Goal: Task Accomplishment & Management: Complete application form

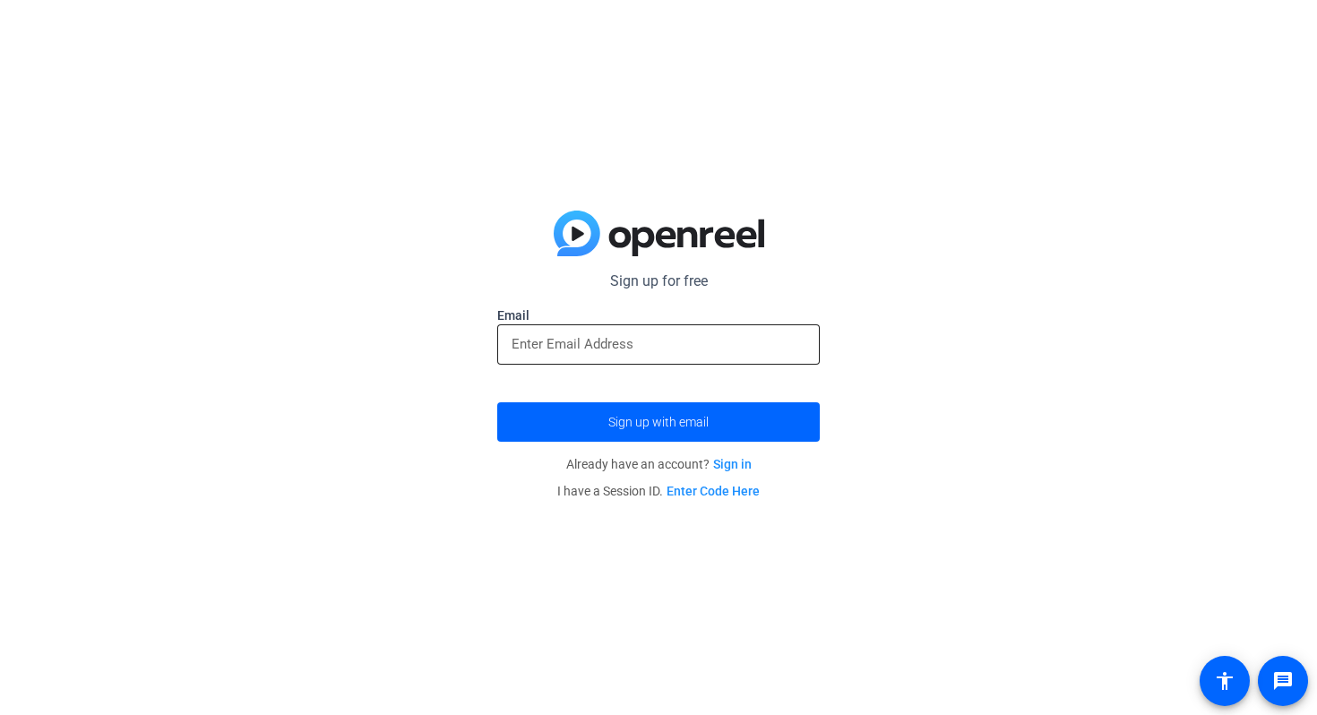
click at [620, 354] on input "email" at bounding box center [659, 344] width 294 height 22
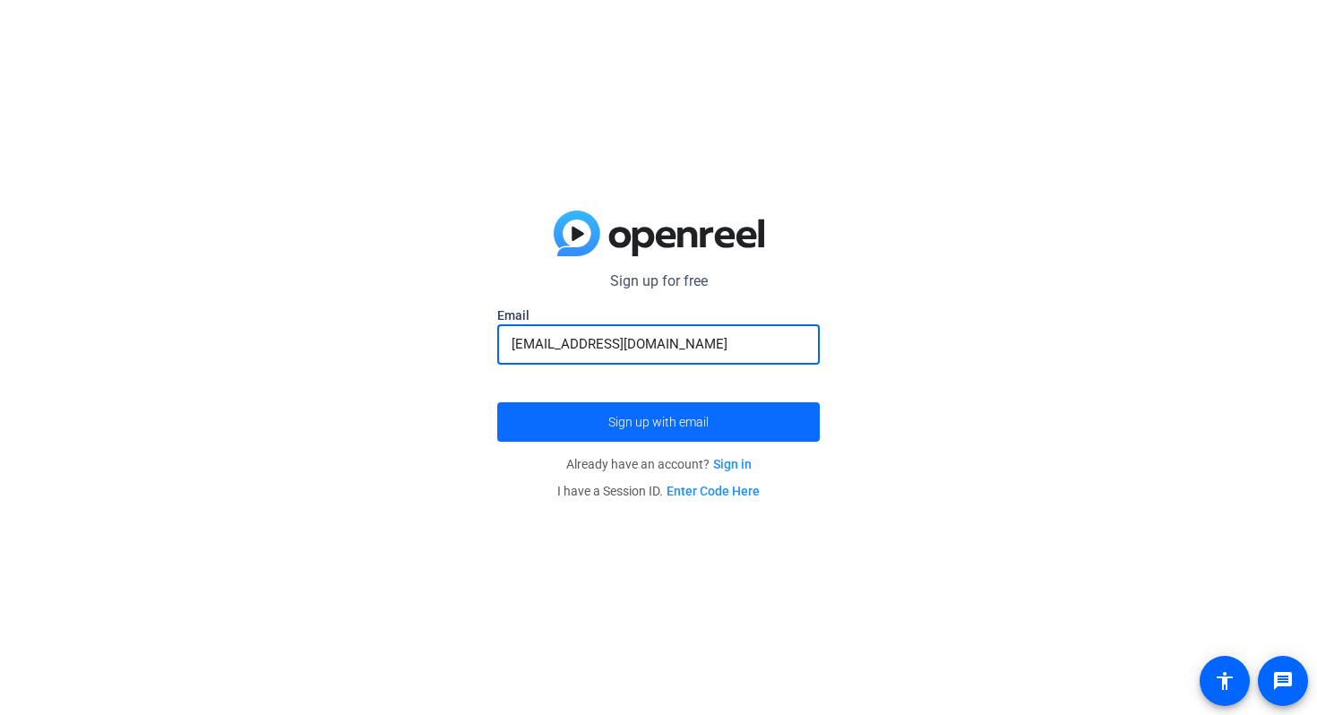
type input "[EMAIL_ADDRESS][DOMAIN_NAME]"
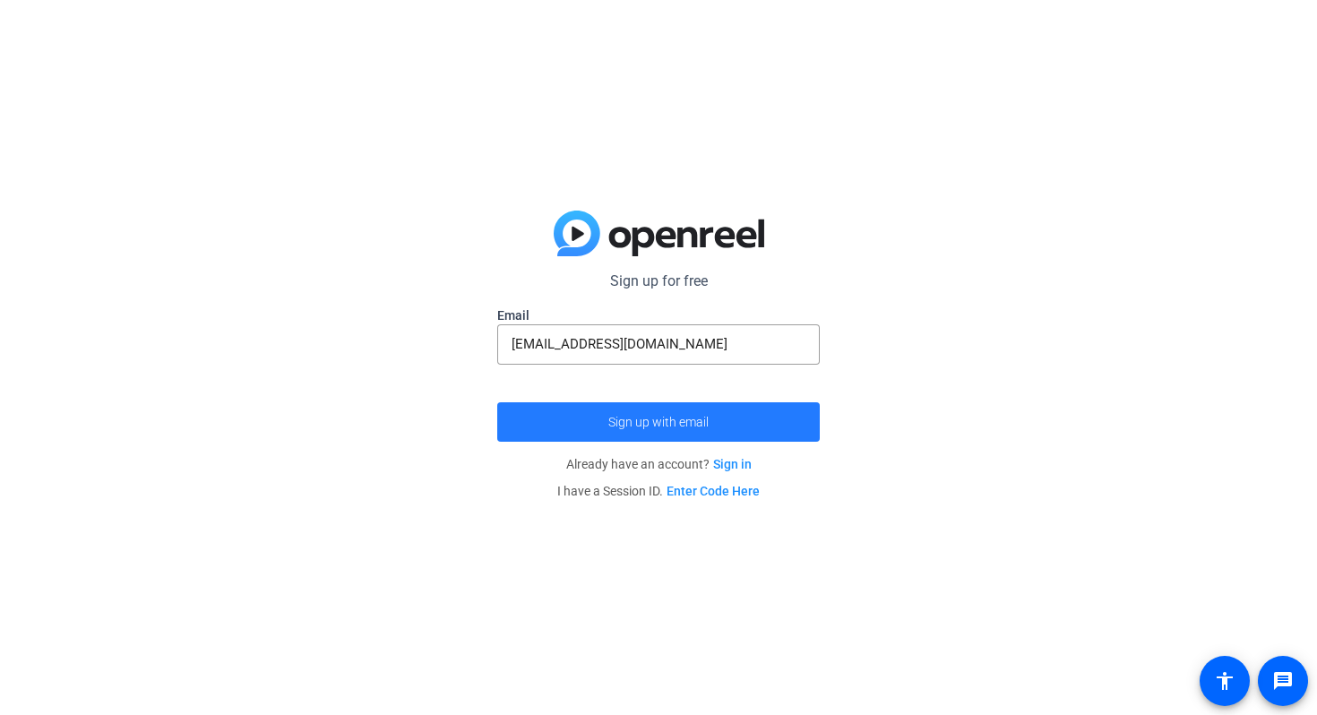
click at [692, 422] on span "Sign up with email" at bounding box center [658, 422] width 100 height 0
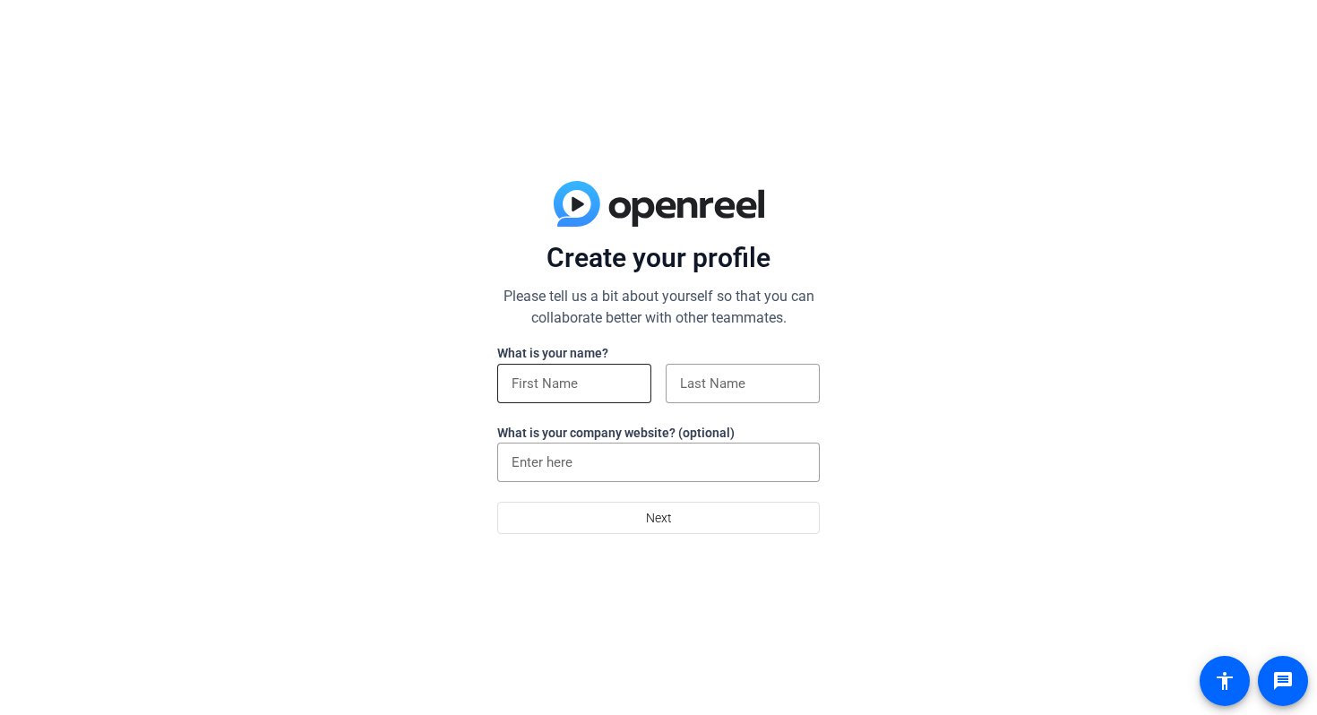
click at [648, 392] on div at bounding box center [574, 383] width 154 height 39
type input "p"
type input "Perla"
click at [788, 386] on input at bounding box center [742, 384] width 125 height 22
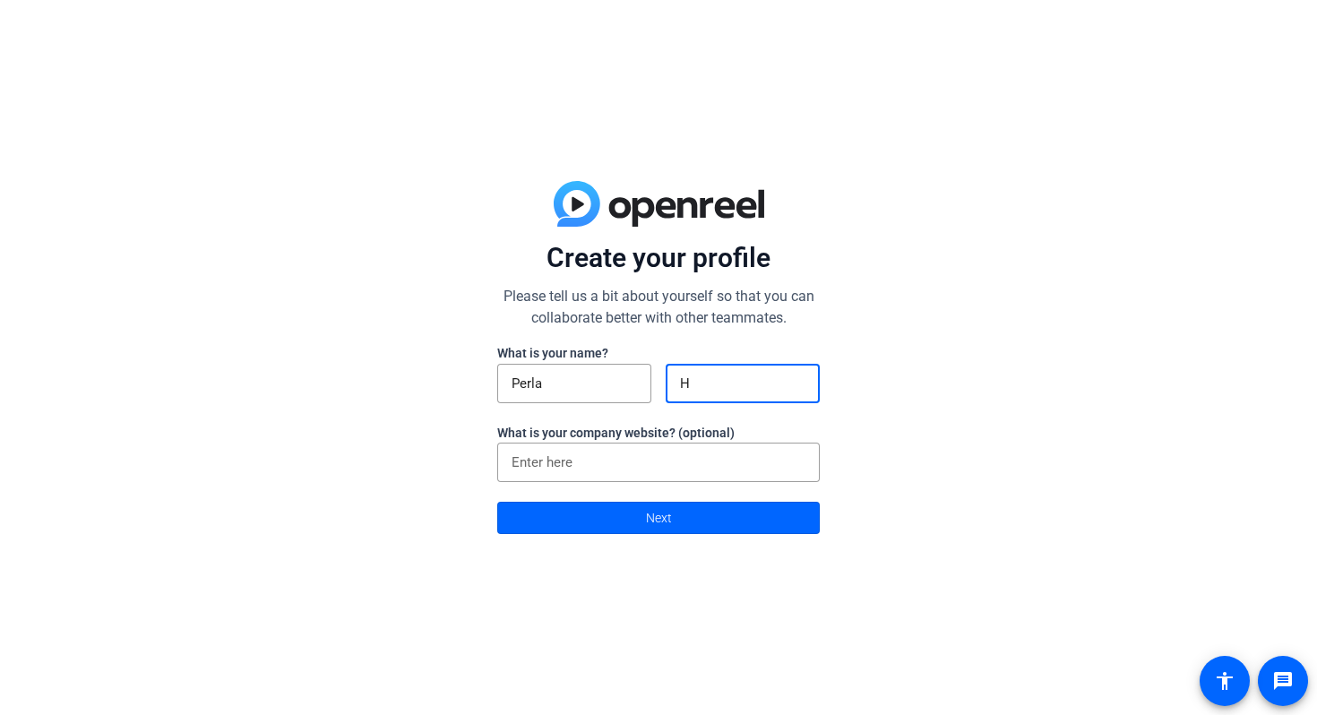
type input "Hernandez Puente"
click at [724, 466] on input at bounding box center [659, 463] width 294 height 22
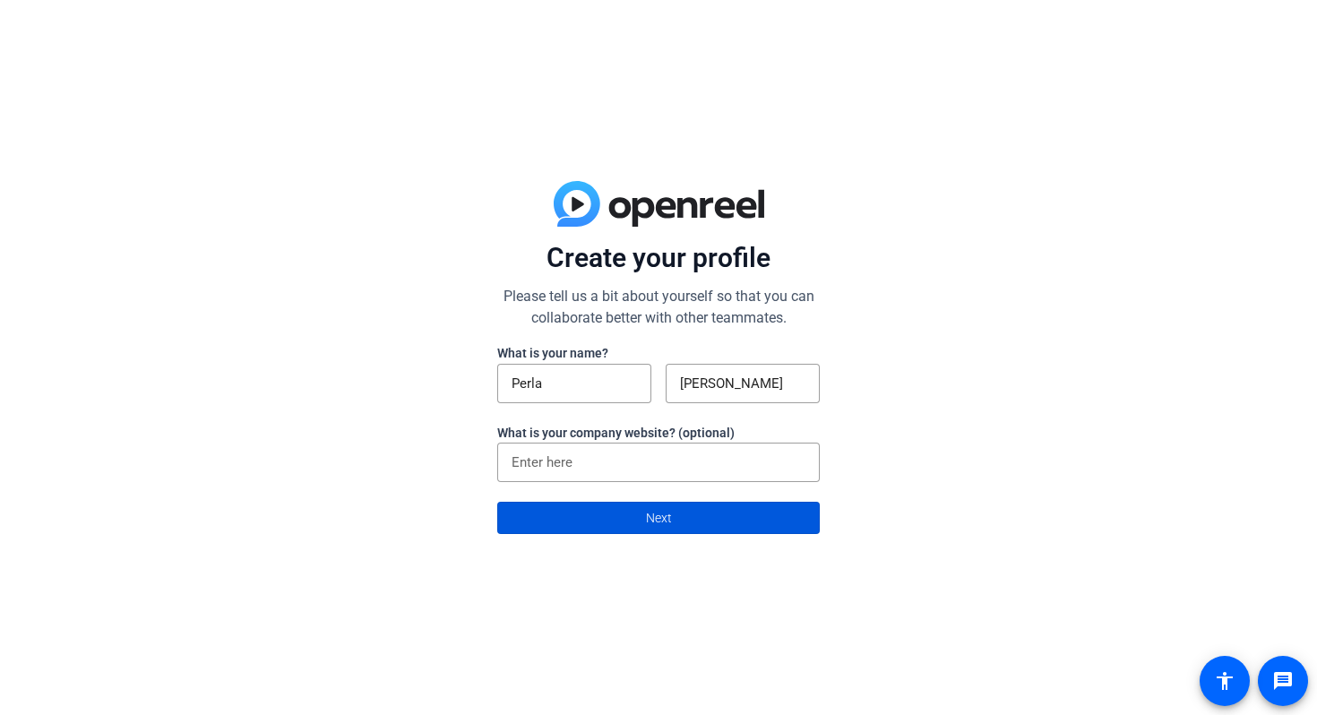
click at [706, 523] on span at bounding box center [658, 517] width 321 height 43
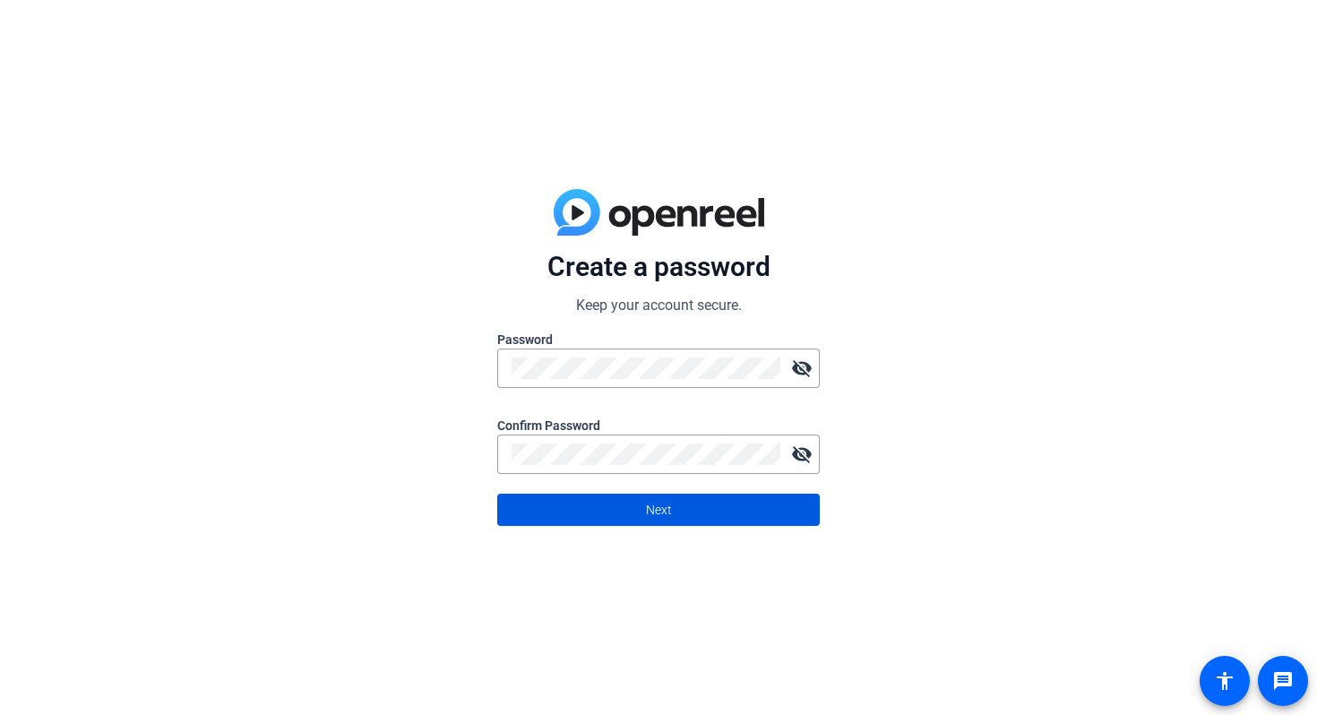
click at [757, 487] on div at bounding box center [658, 484] width 323 height 20
click at [733, 525] on span at bounding box center [658, 509] width 321 height 43
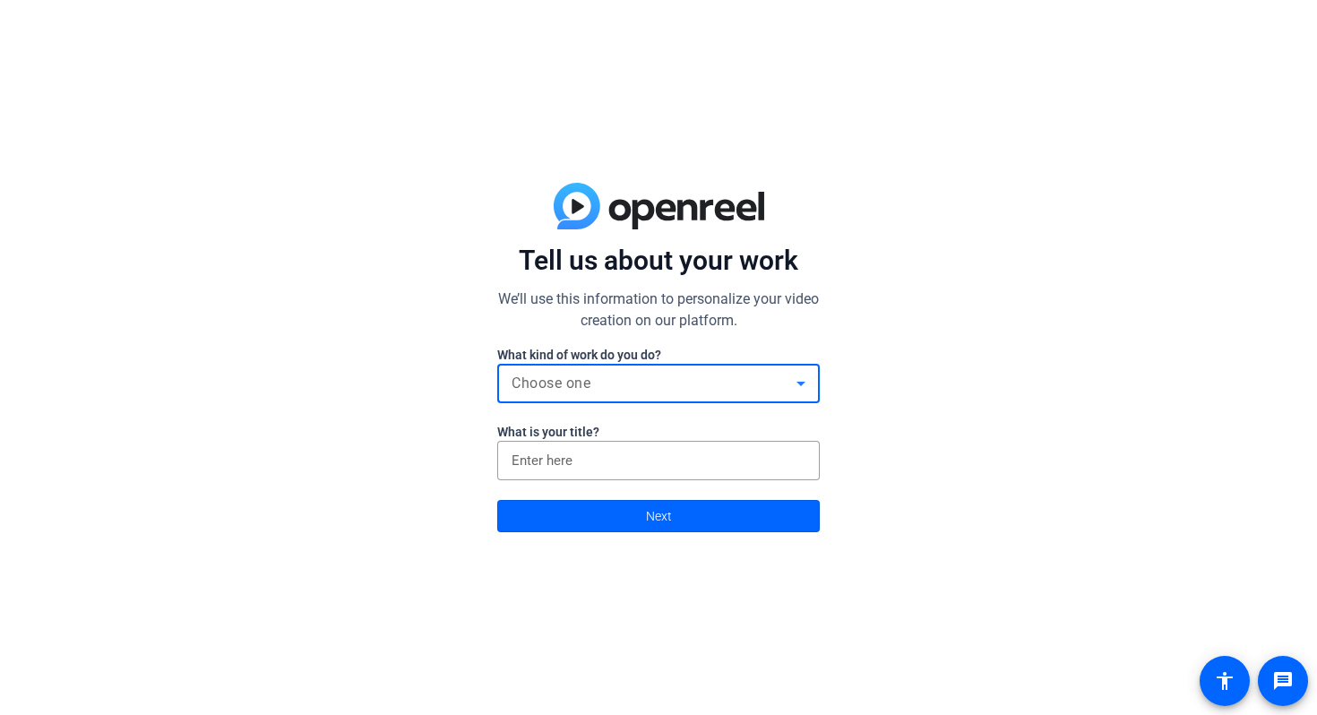
click at [711, 385] on div "Choose one" at bounding box center [654, 384] width 285 height 22
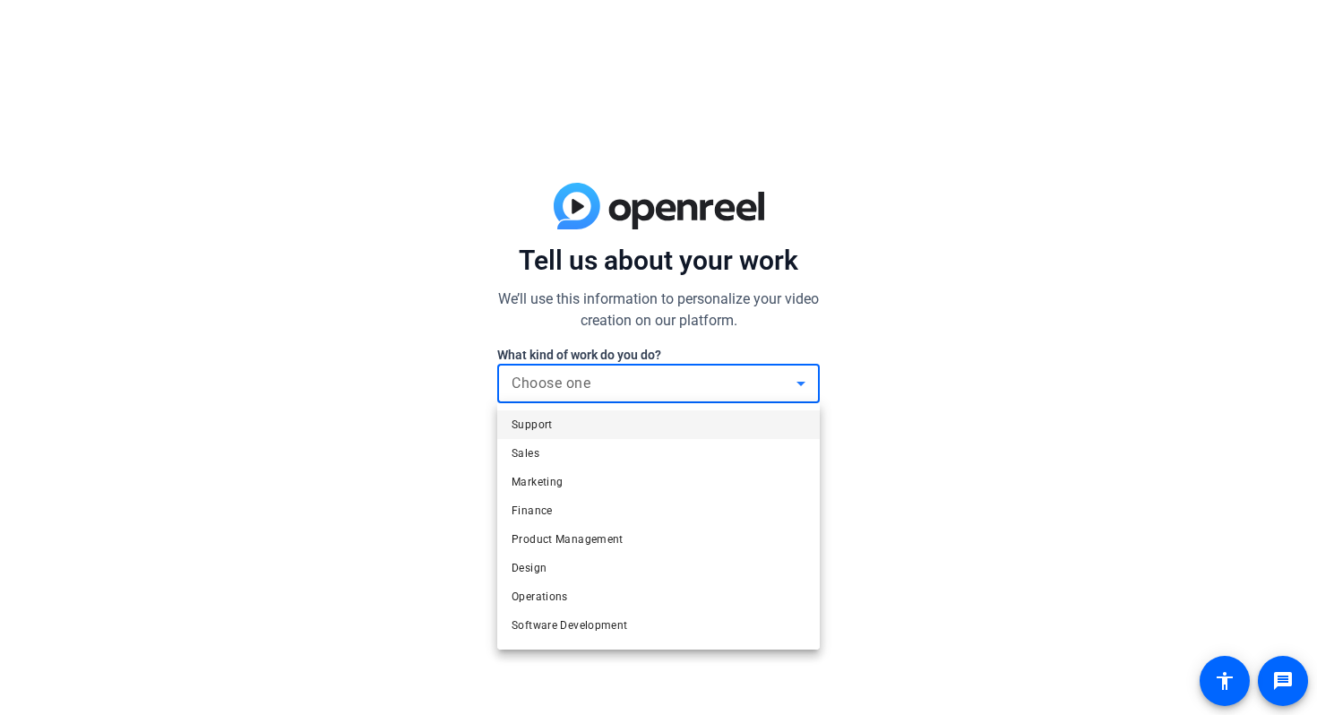
scroll to position [55, 0]
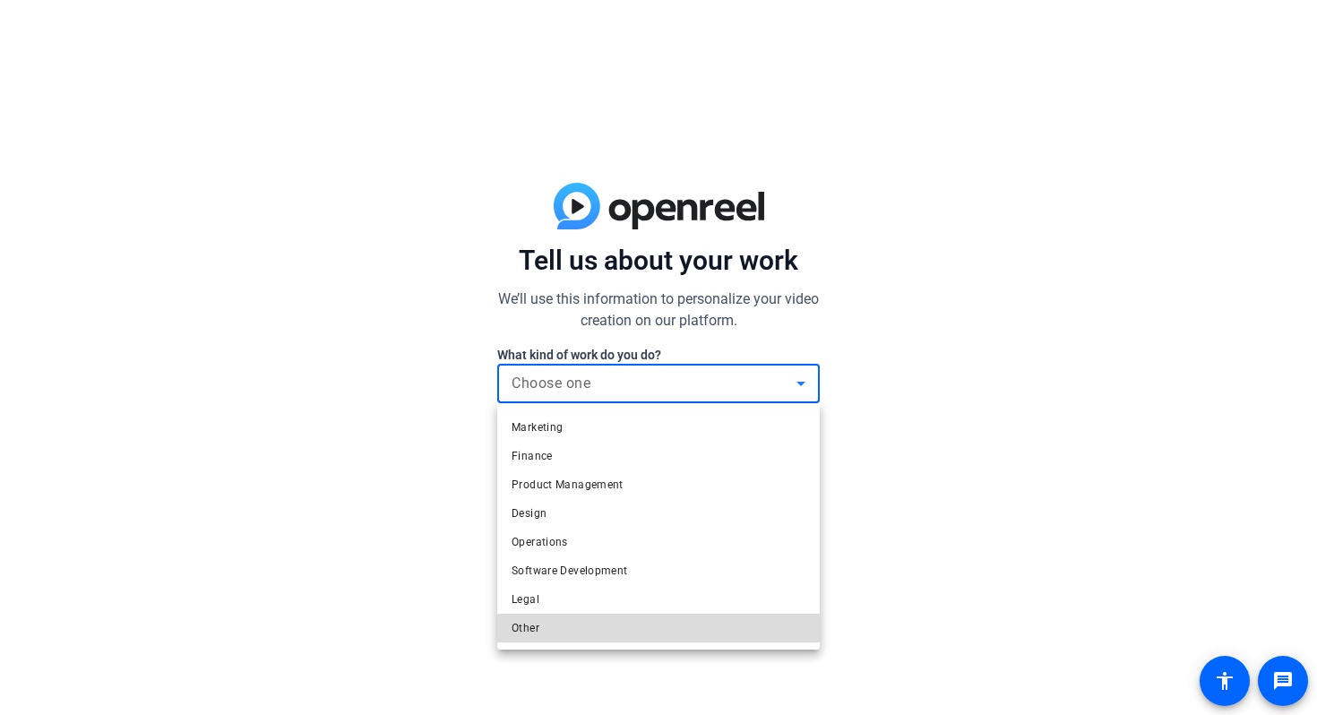
click at [629, 635] on mat-option "Other" at bounding box center [658, 628] width 323 height 29
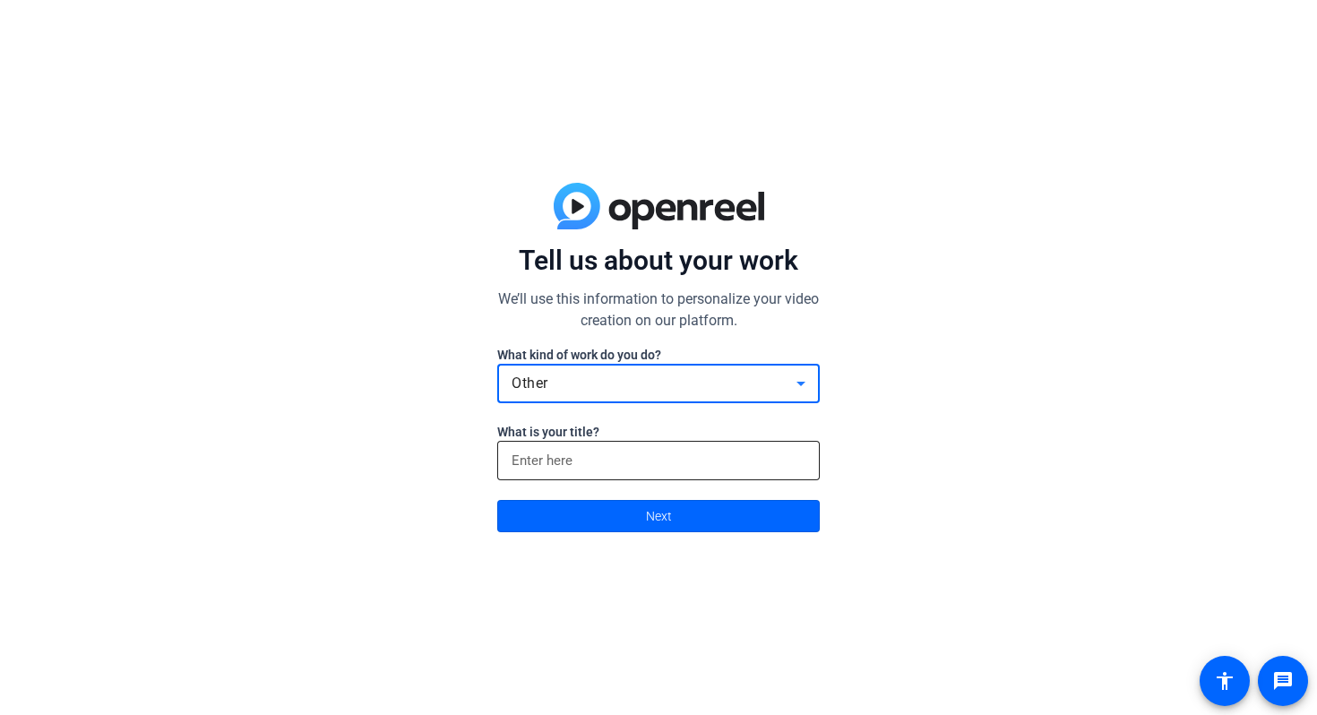
click at [634, 464] on input at bounding box center [659, 461] width 294 height 22
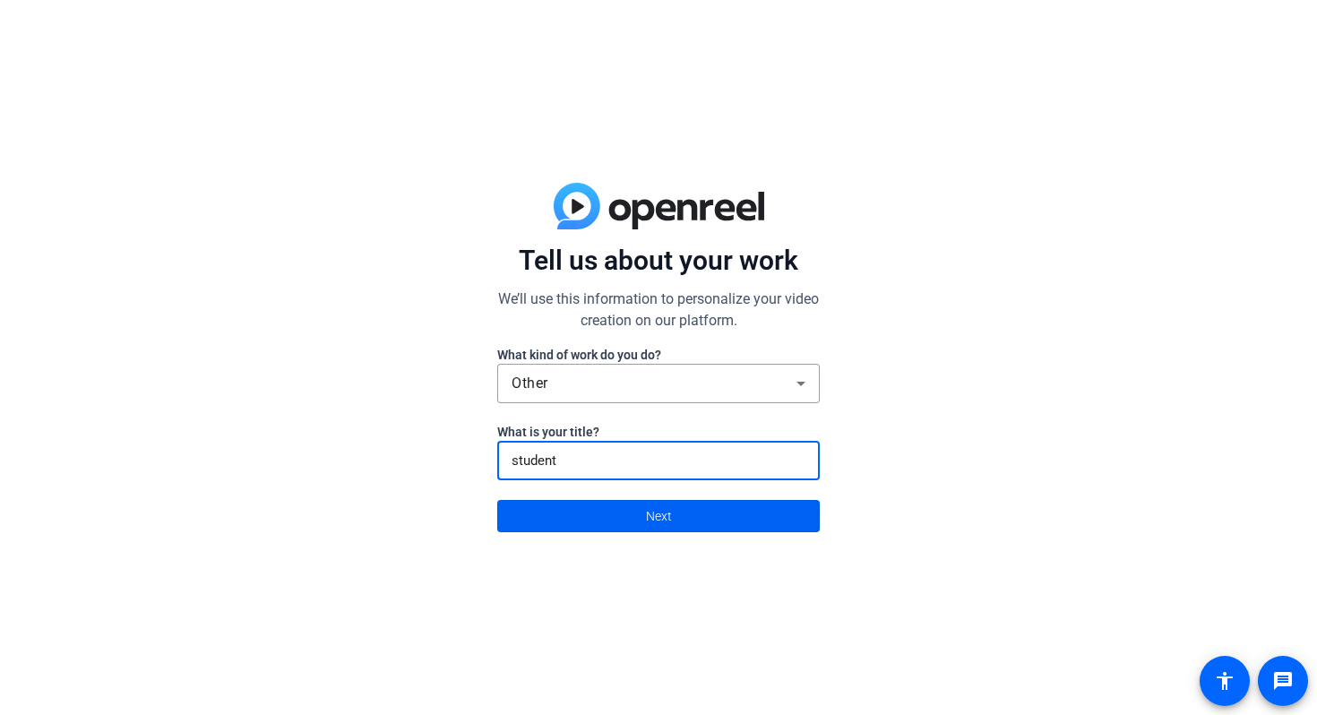
type input "student"
click at [621, 521] on span at bounding box center [658, 516] width 321 height 43
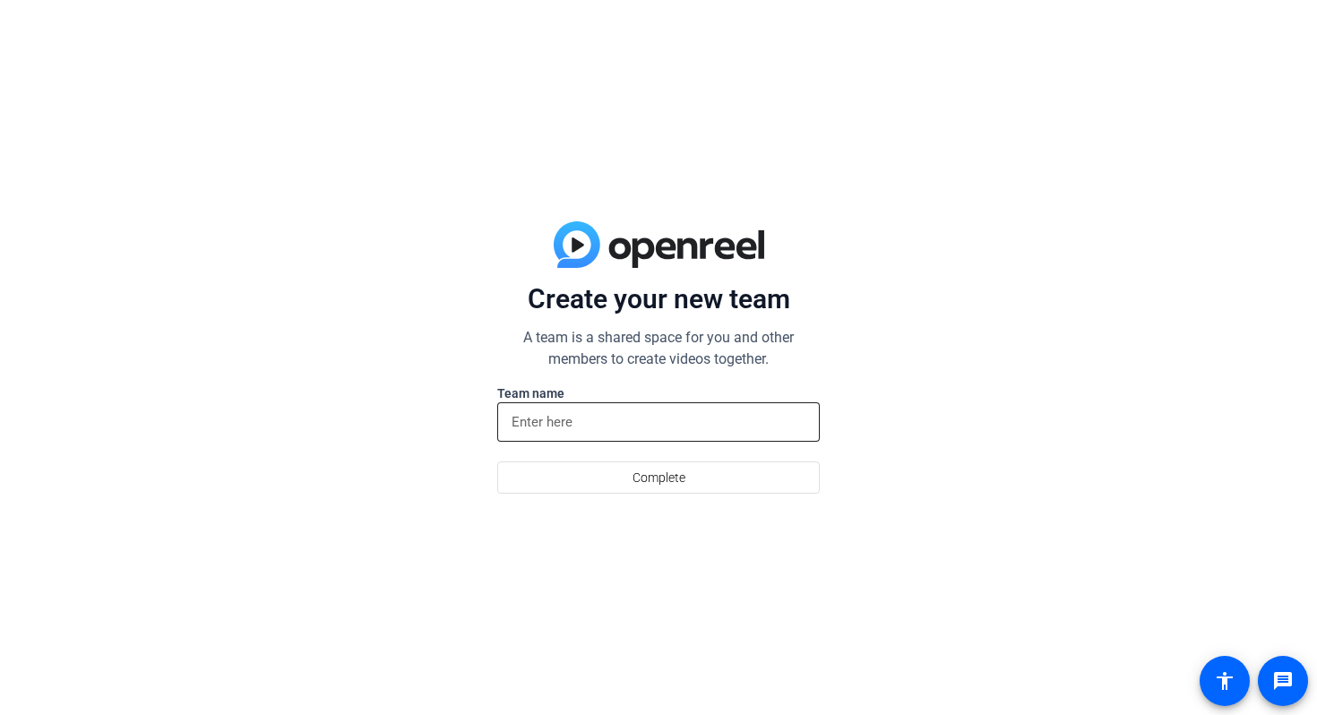
click at [607, 433] on div at bounding box center [659, 421] width 294 height 39
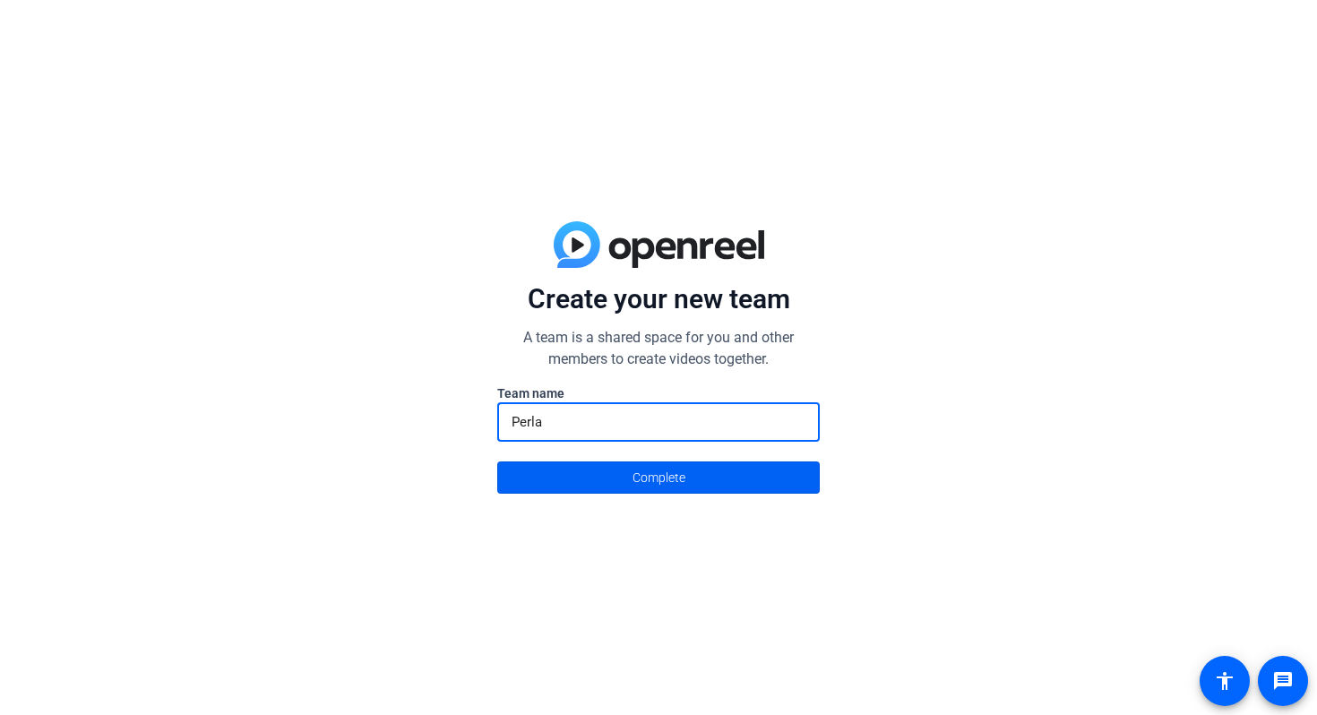
type input "Perla"
click at [663, 465] on span "Complete" at bounding box center [659, 478] width 53 height 34
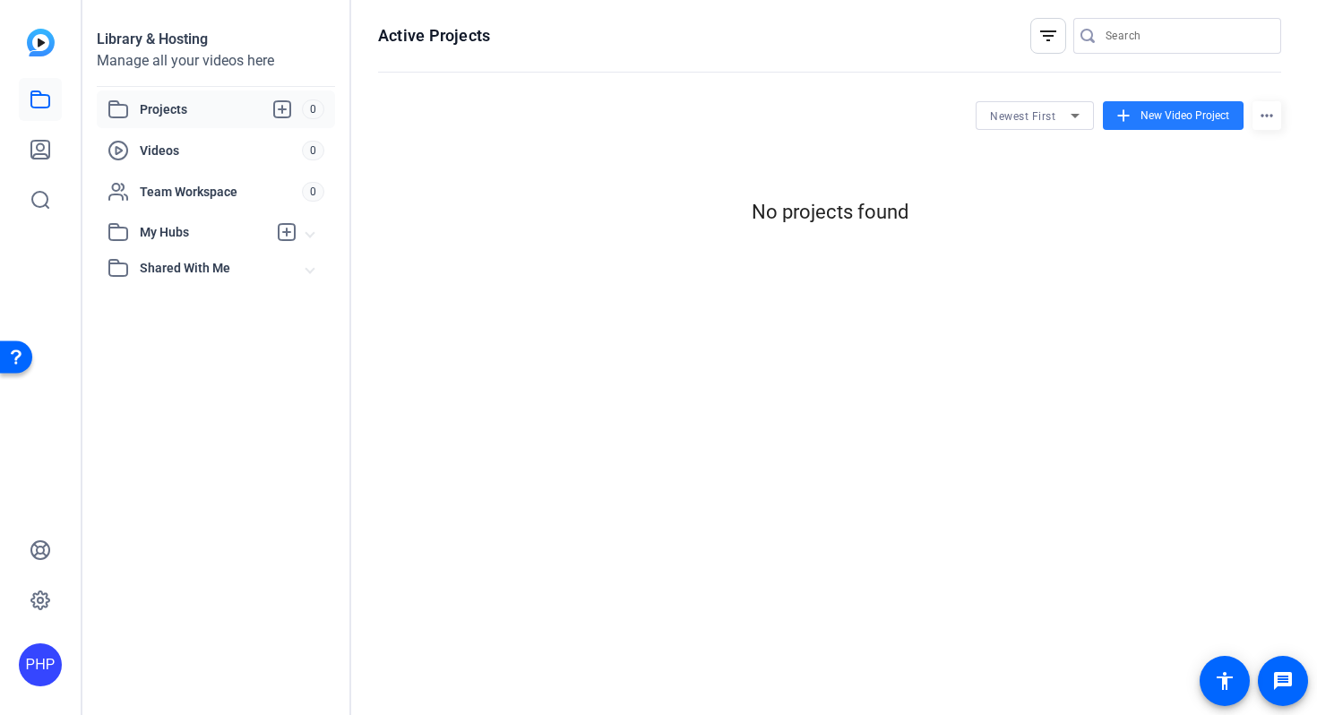
click at [1126, 114] on mat-icon "add" at bounding box center [1124, 116] width 20 height 20
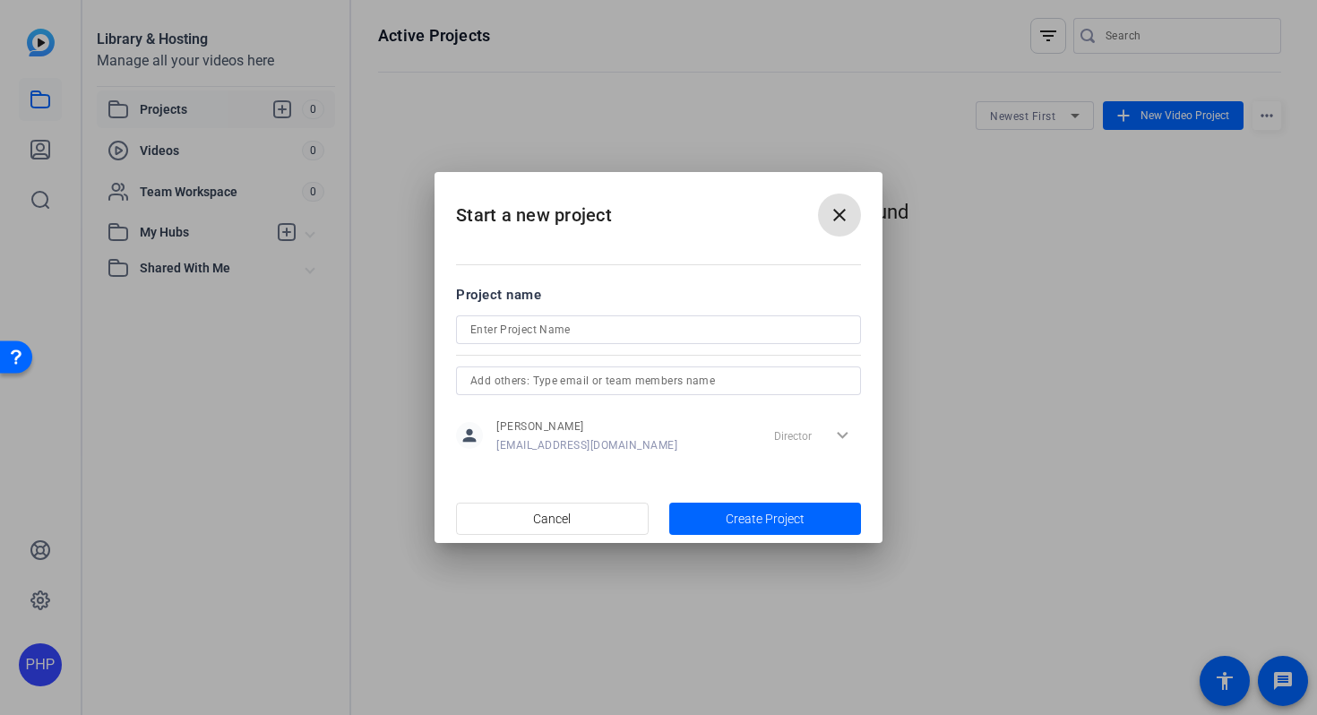
click at [602, 340] on div at bounding box center [658, 329] width 376 height 29
type input "Book Chapter presentation"
click at [664, 379] on input "text" at bounding box center [658, 381] width 376 height 22
click at [716, 518] on span "button" at bounding box center [765, 518] width 193 height 43
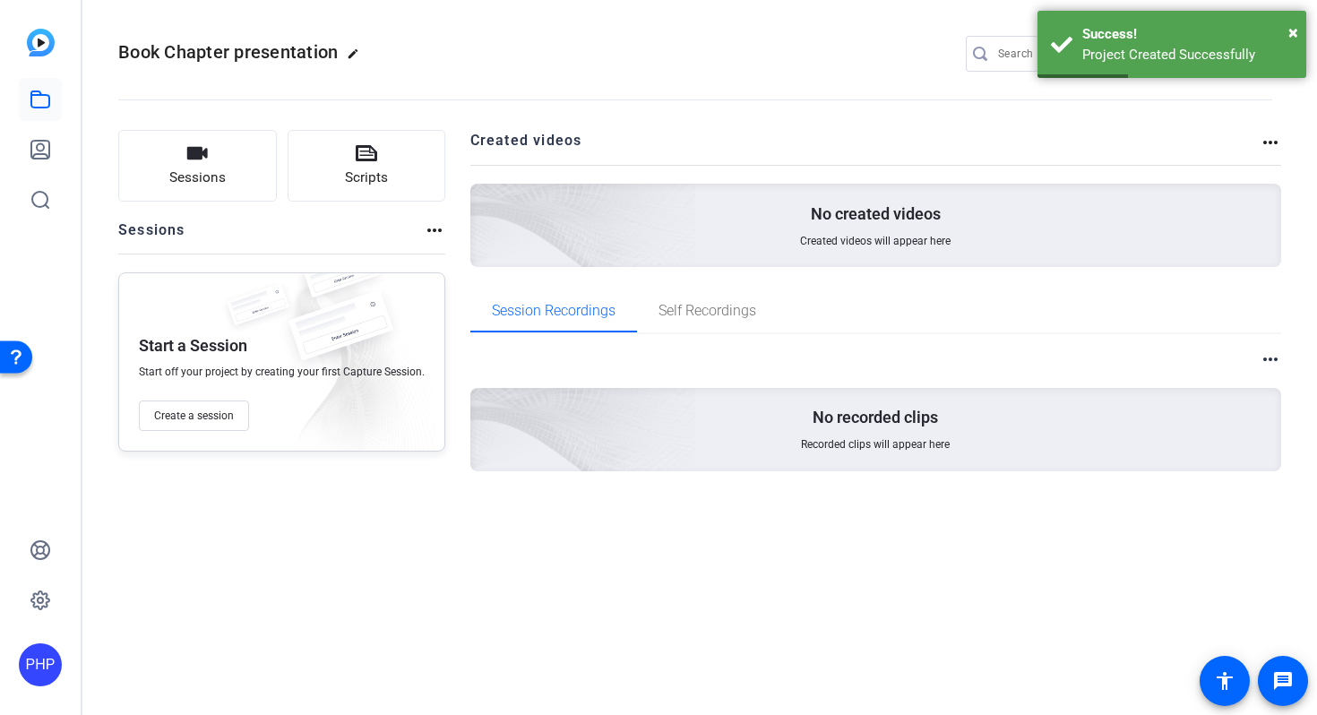
click at [823, 452] on div "No recorded clips Recorded clips will appear here" at bounding box center [876, 429] width 812 height 83
click at [692, 314] on span "Self Recordings" at bounding box center [708, 311] width 98 height 14
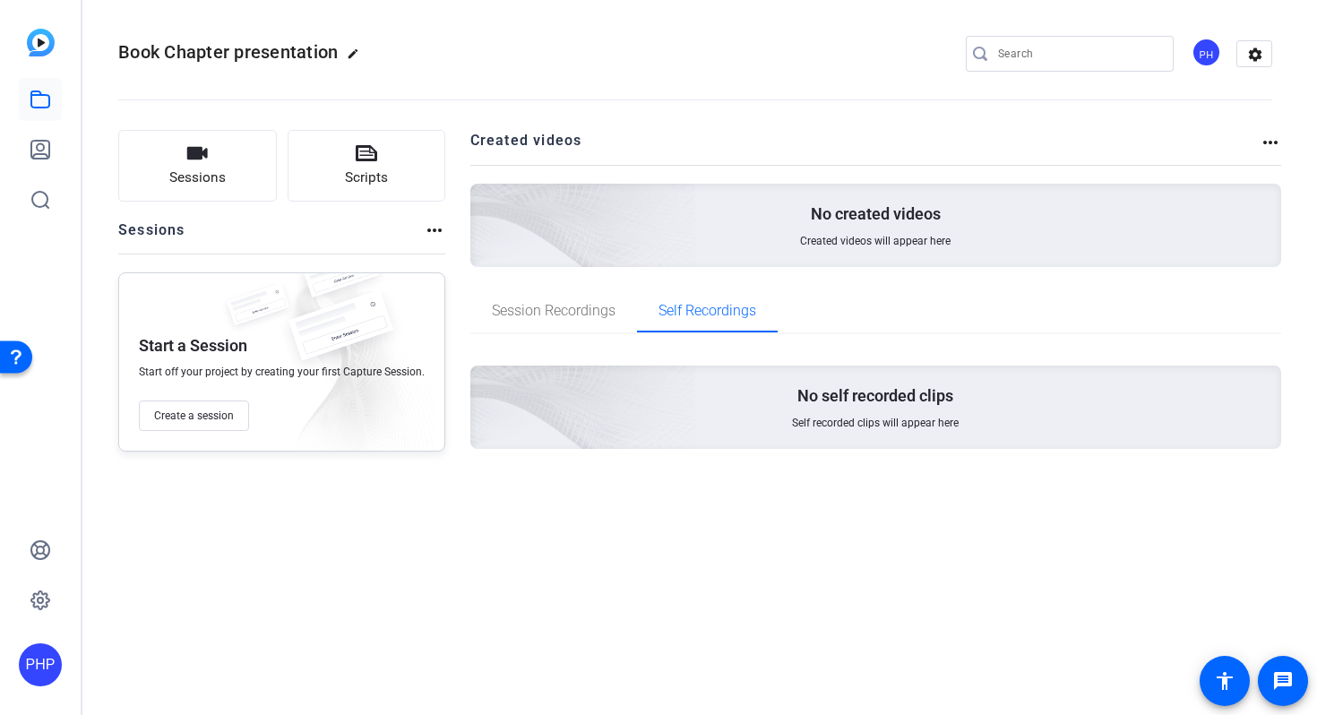
click at [739, 439] on div "No self recorded clips Self recorded clips will appear here" at bounding box center [876, 407] width 812 height 83
click at [221, 418] on span "Create a session" at bounding box center [194, 416] width 80 height 14
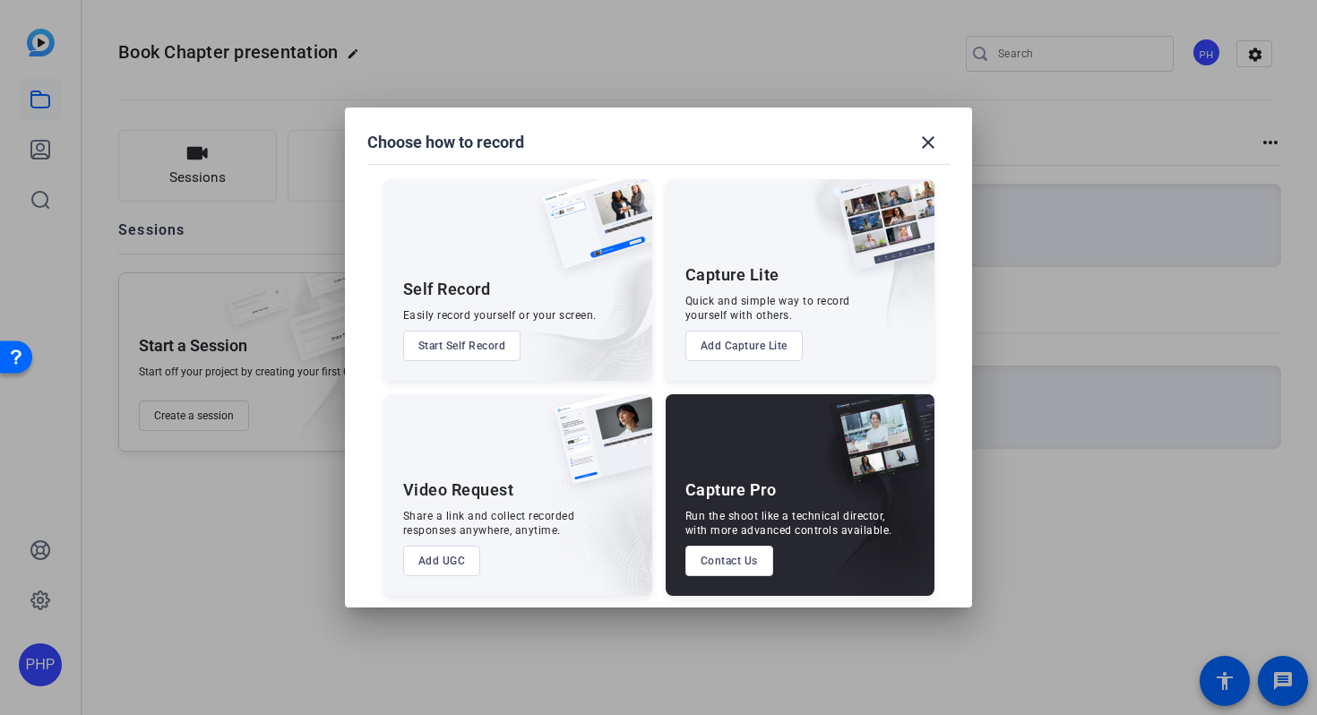
click at [448, 337] on button "Start Self Record" at bounding box center [462, 346] width 118 height 30
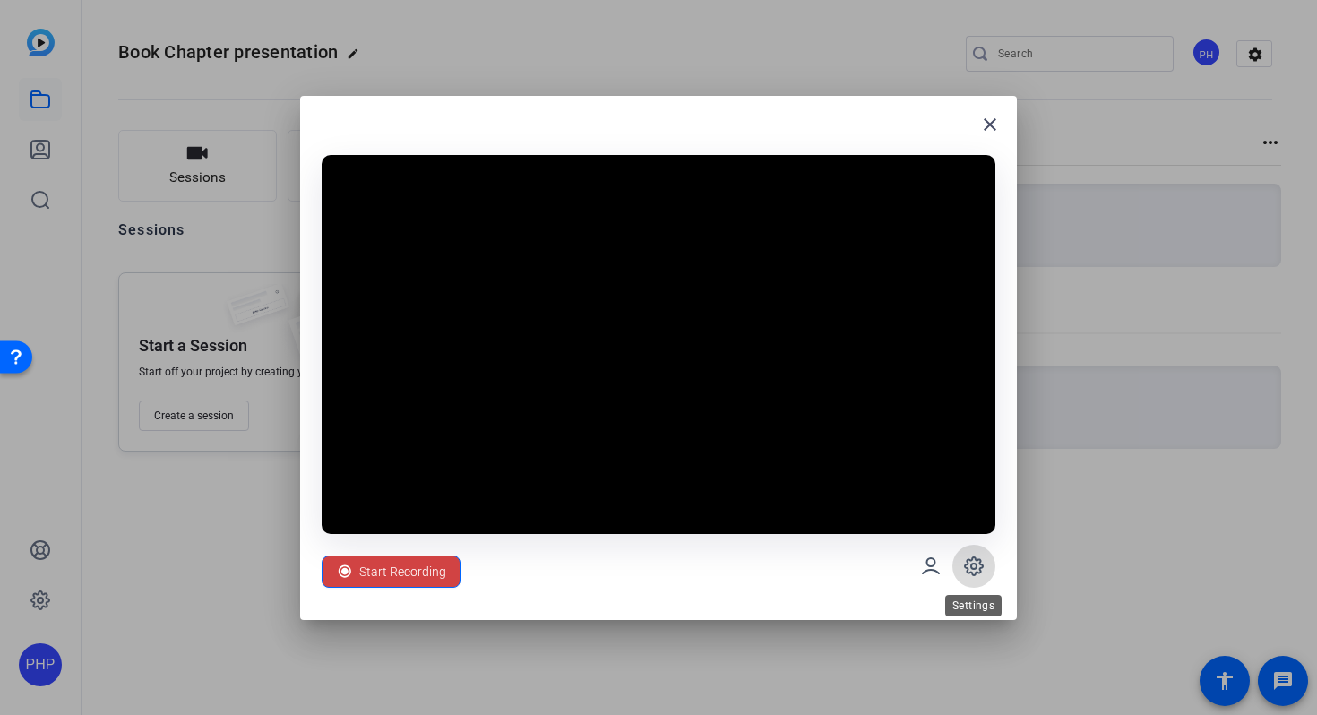
click at [977, 562] on icon at bounding box center [974, 567] width 22 height 22
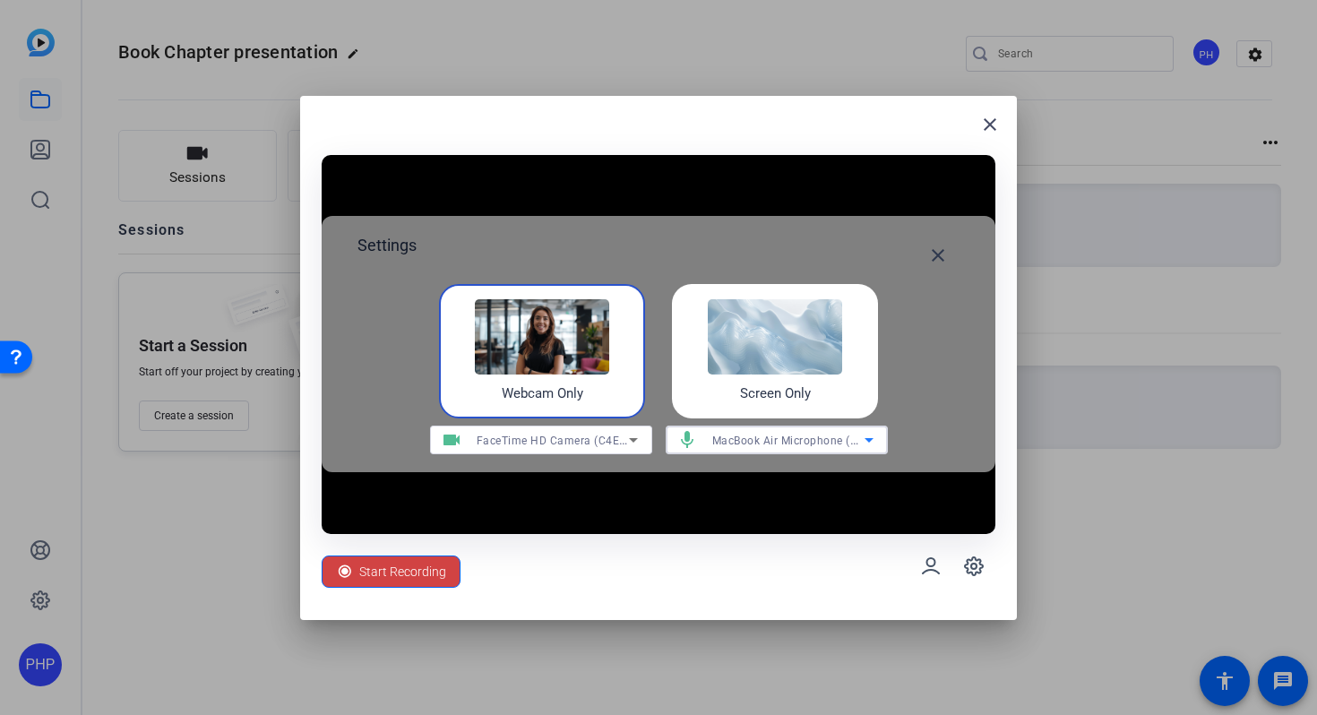
click at [867, 444] on icon at bounding box center [869, 440] width 22 height 22
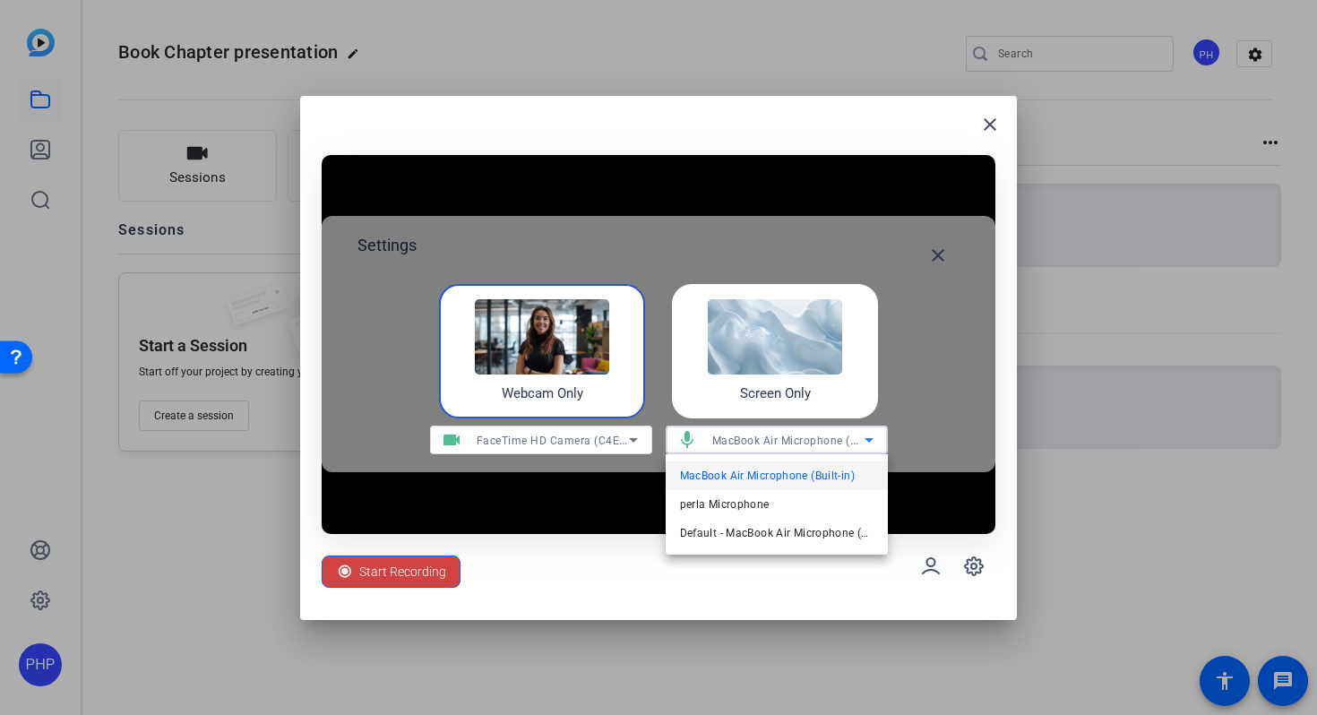
click at [869, 608] on div at bounding box center [658, 357] width 1317 height 715
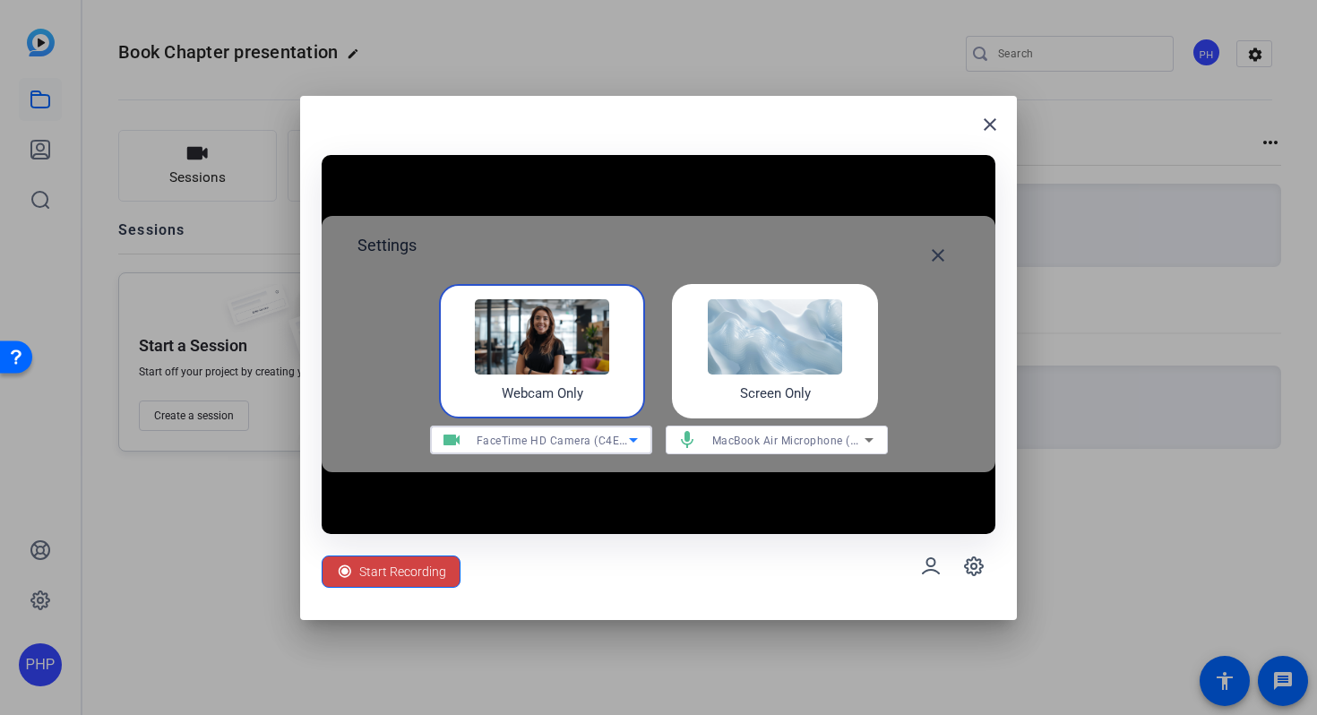
click at [617, 436] on span "FaceTime HD Camera (C4E1:9BFB)" at bounding box center [569, 440] width 184 height 14
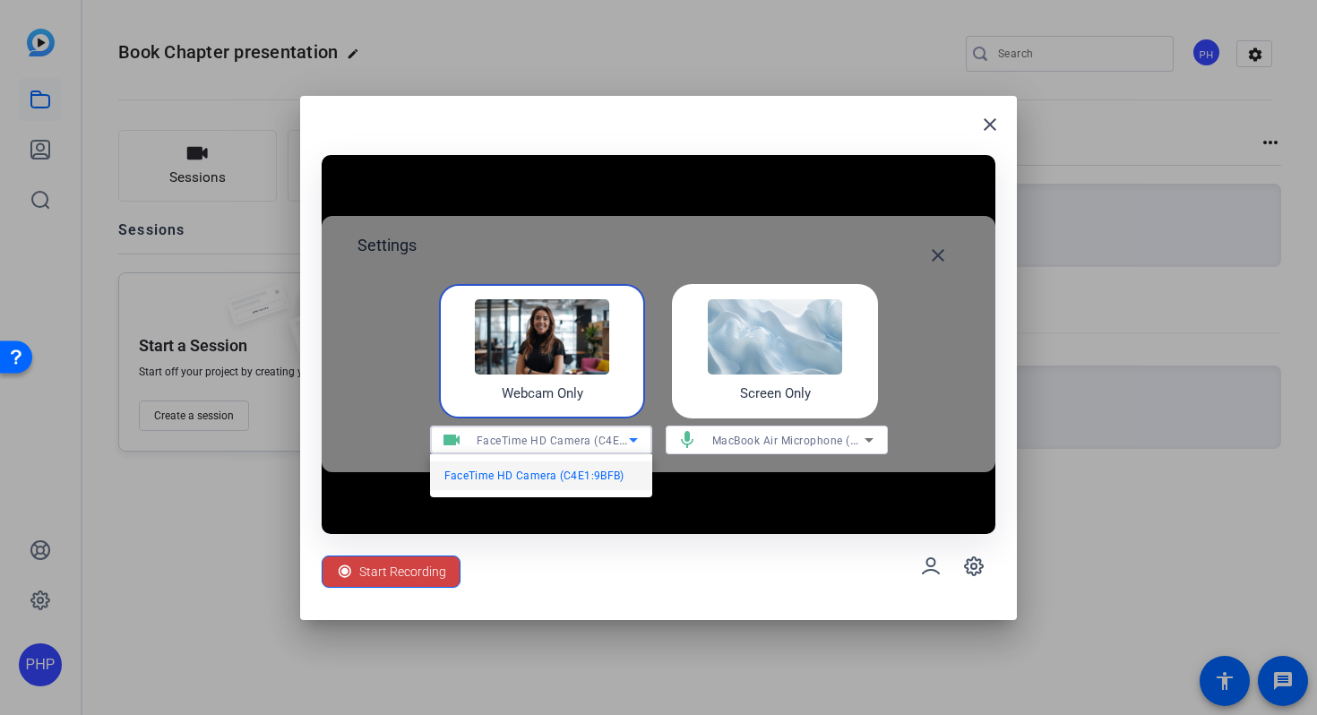
click at [704, 572] on div at bounding box center [658, 357] width 1317 height 715
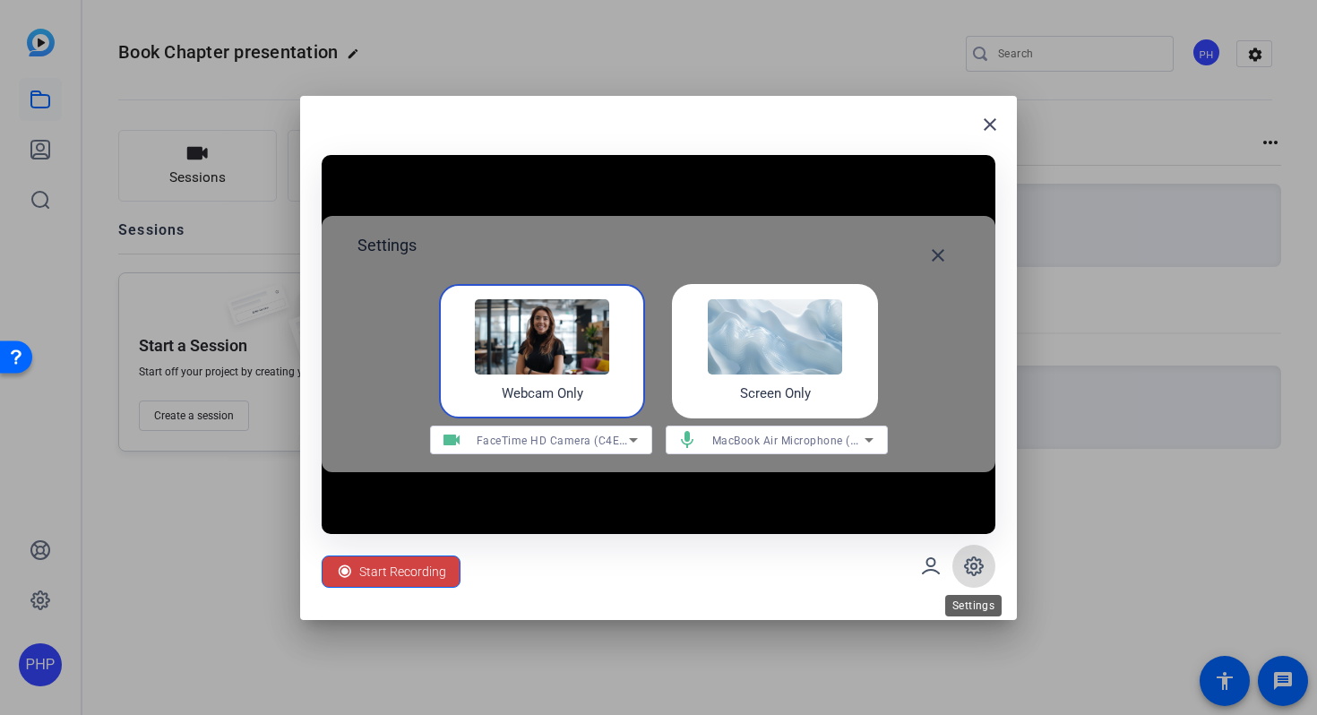
click at [969, 569] on icon at bounding box center [974, 567] width 22 height 22
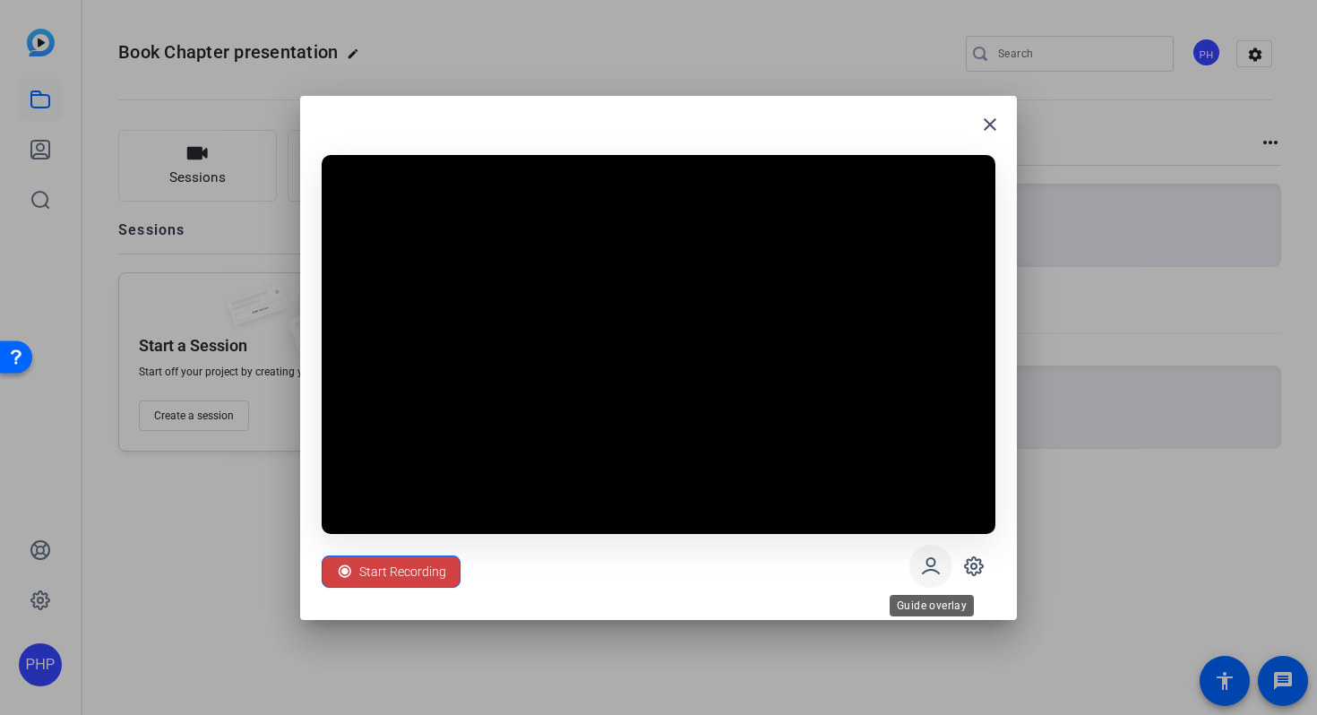
click at [935, 571] on icon at bounding box center [931, 565] width 16 height 15
click at [263, 327] on div at bounding box center [658, 357] width 1317 height 715
click at [459, 547] on div "Start Recording" at bounding box center [659, 566] width 674 height 65
click at [435, 582] on span "Start Recording" at bounding box center [402, 572] width 87 height 34
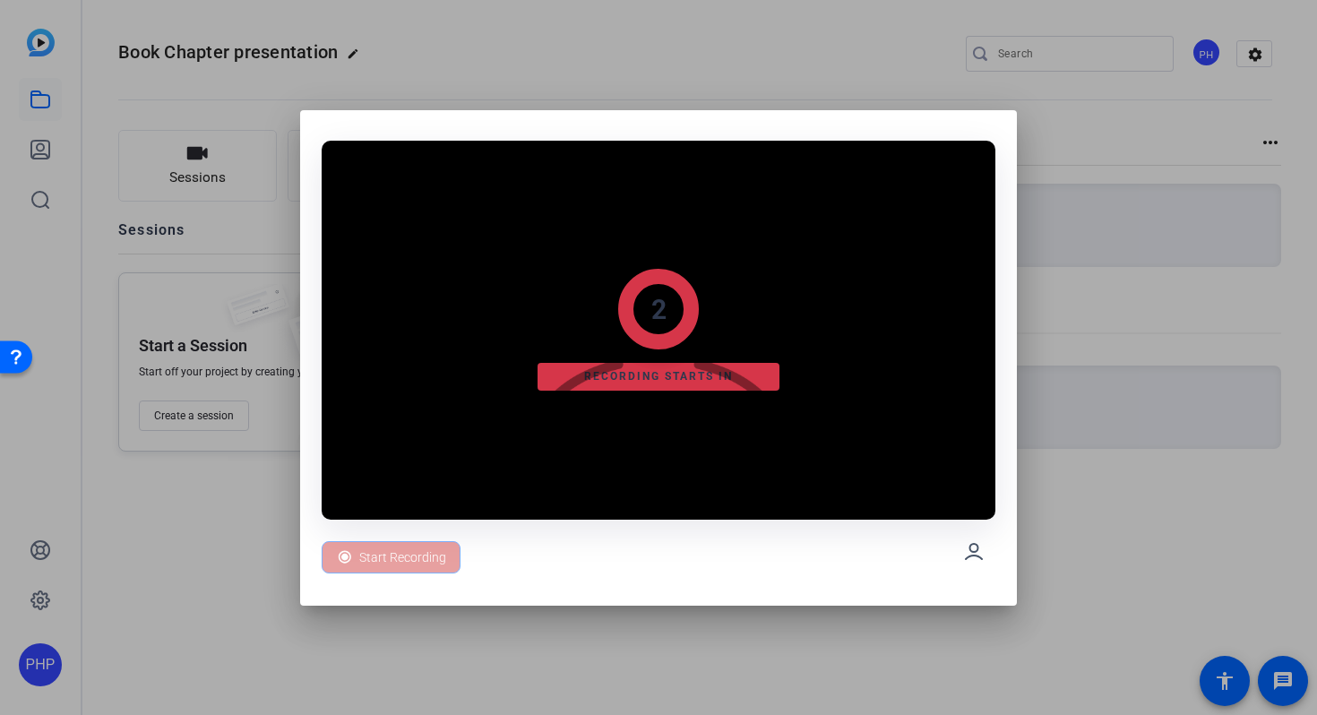
click at [439, 554] on div "Start Recording" at bounding box center [391, 557] width 139 height 32
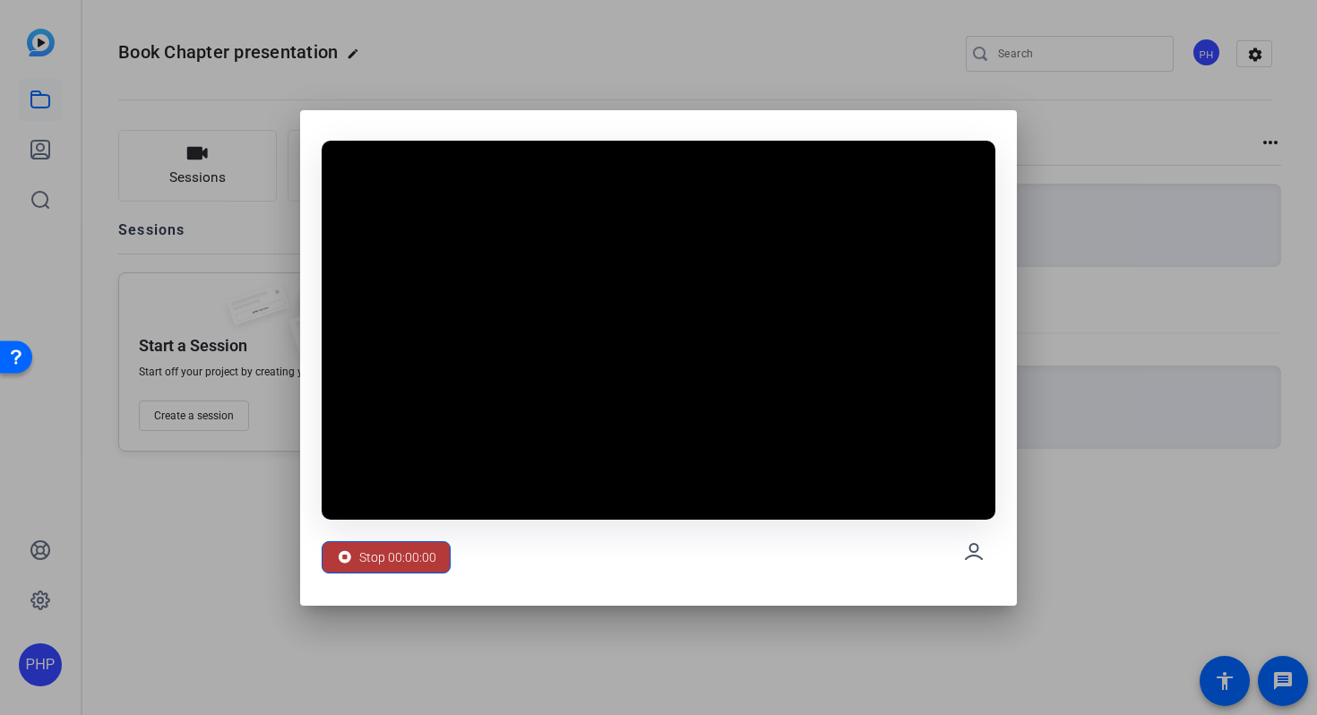
click at [442, 556] on span at bounding box center [386, 557] width 127 height 43
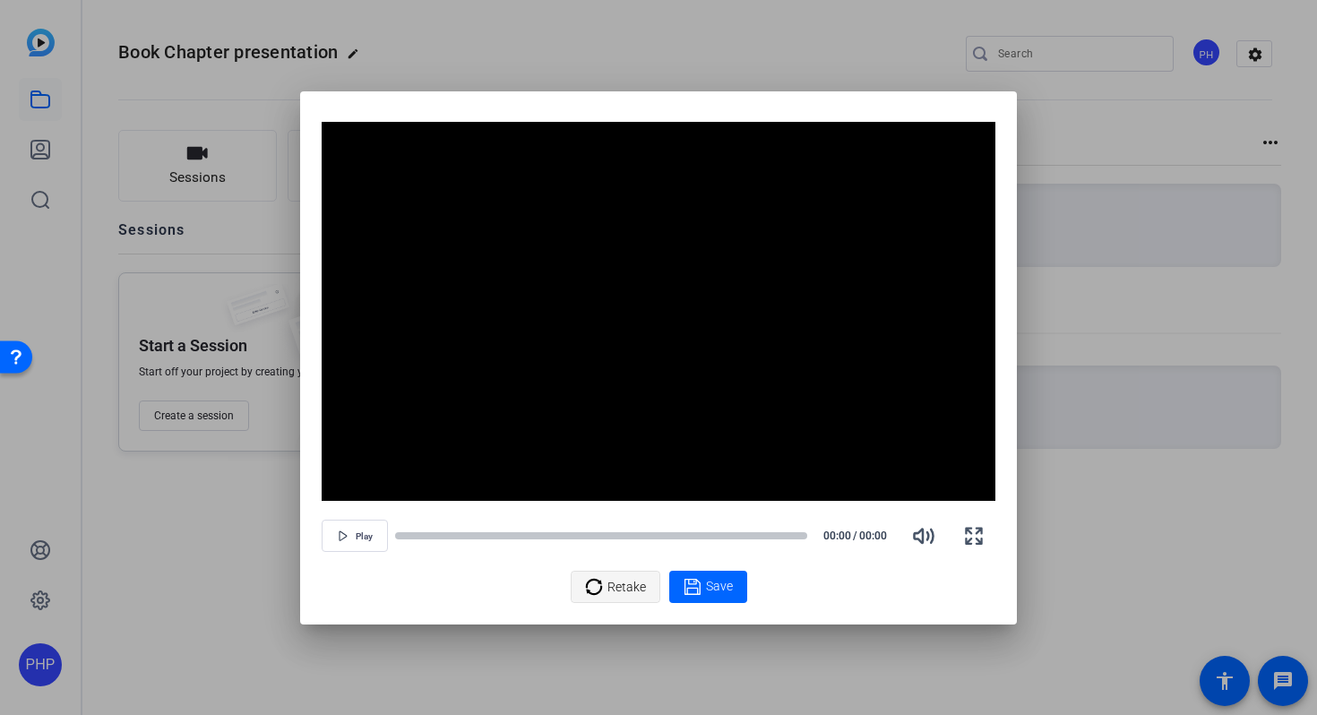
click at [637, 576] on span "Retake" at bounding box center [626, 587] width 39 height 34
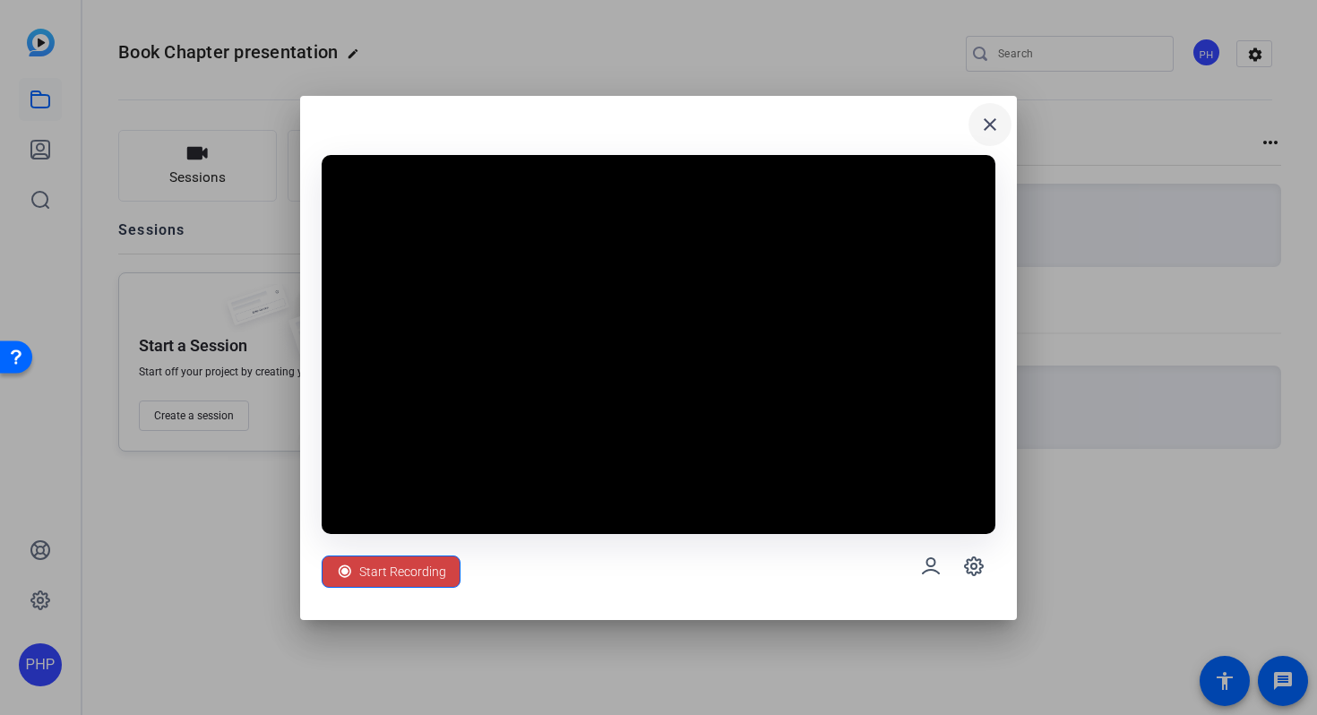
click at [984, 124] on mat-icon "close" at bounding box center [990, 125] width 22 height 22
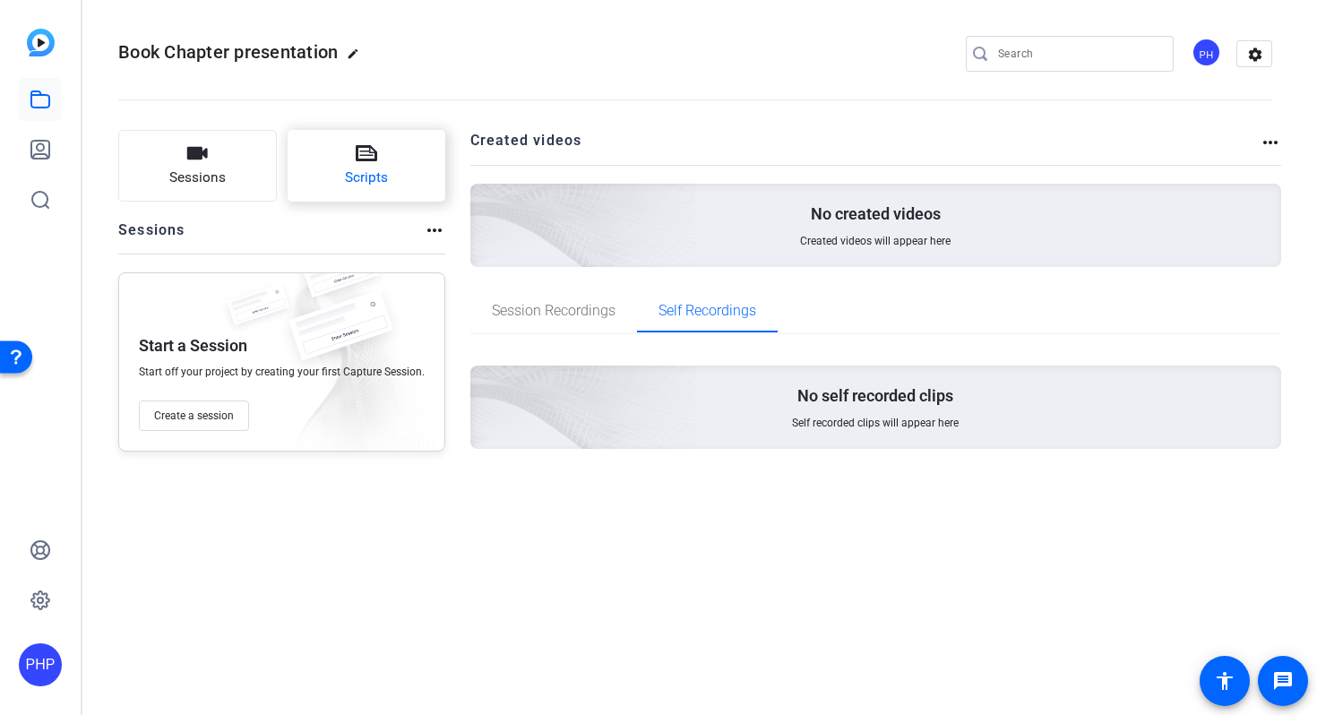
click at [380, 187] on span "Scripts" at bounding box center [366, 178] width 43 height 21
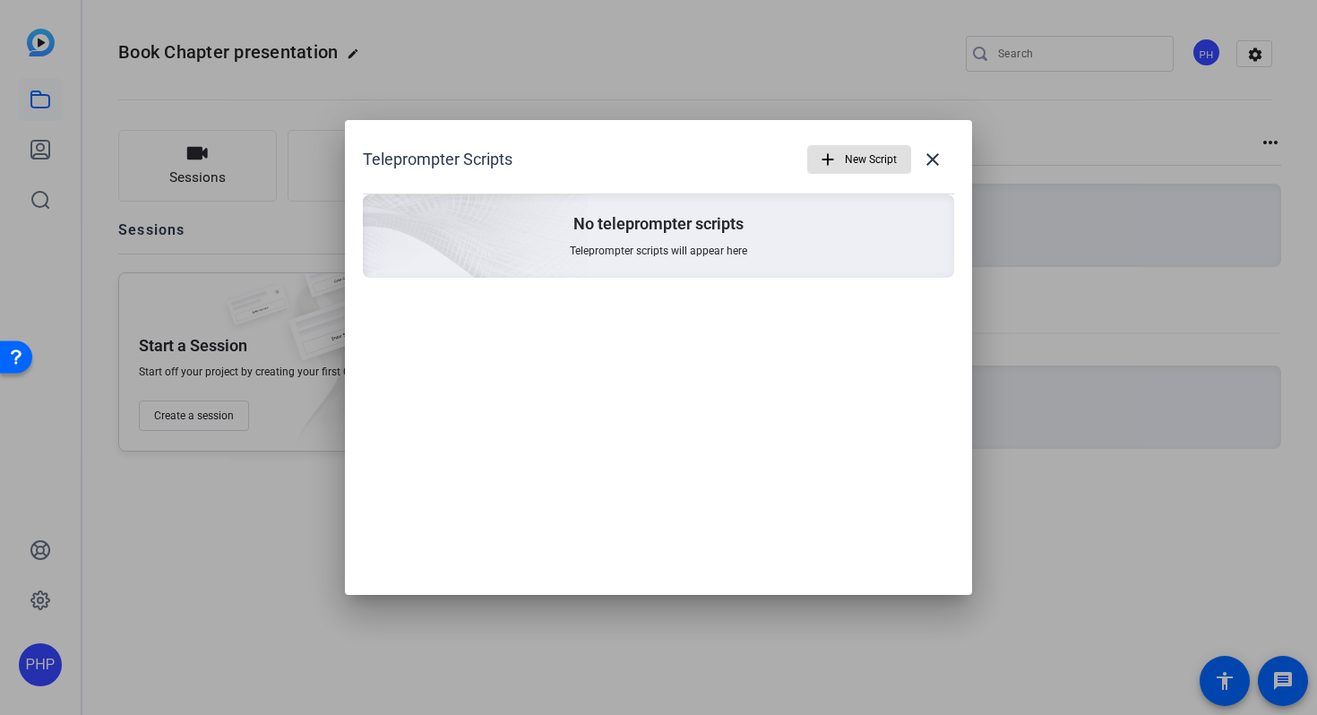
click at [563, 266] on img at bounding box center [375, 211] width 427 height 389
click at [119, 222] on div at bounding box center [658, 357] width 1317 height 715
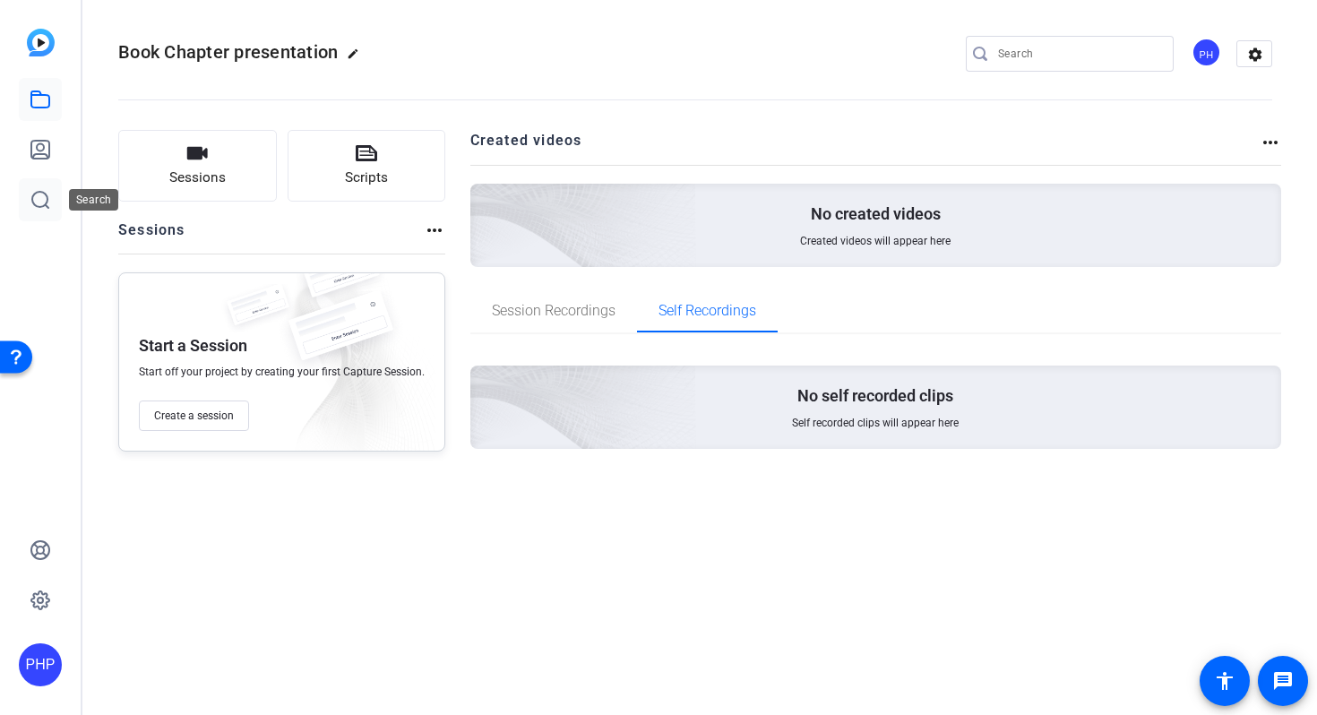
click at [37, 188] on link at bounding box center [40, 199] width 43 height 43
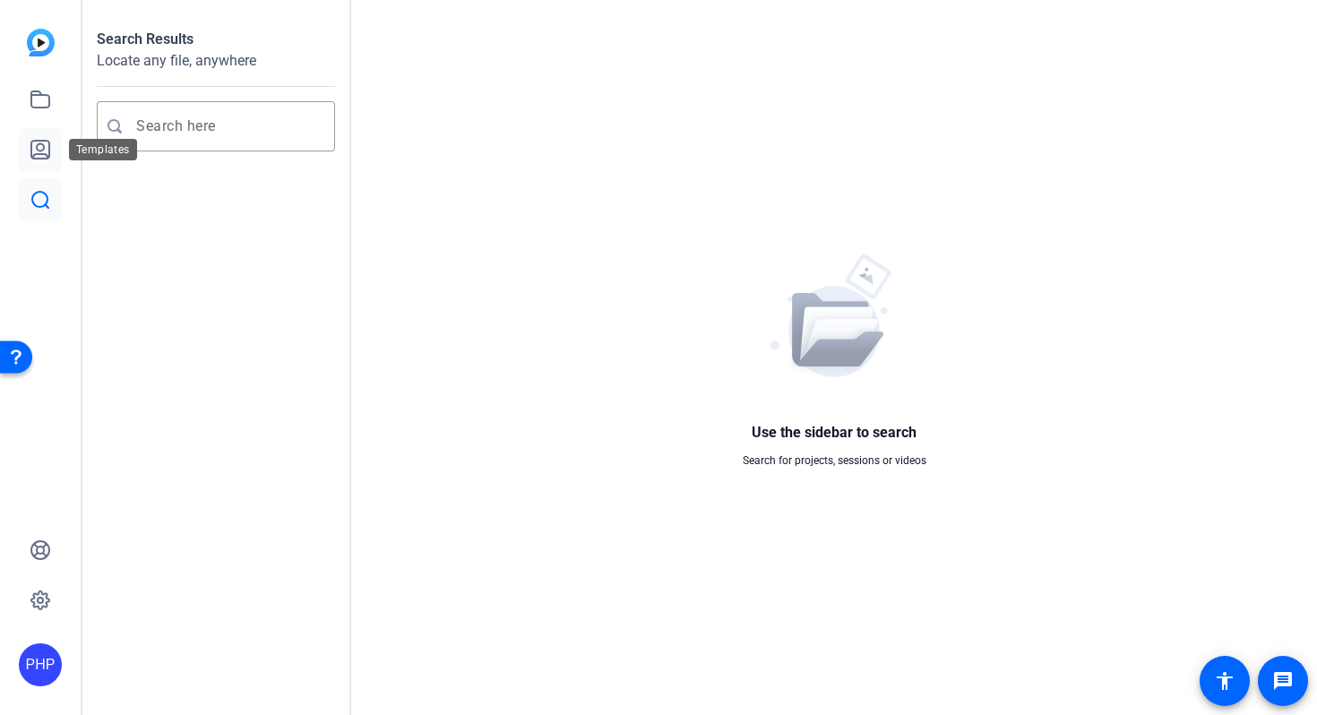
click at [39, 161] on link at bounding box center [40, 149] width 43 height 43
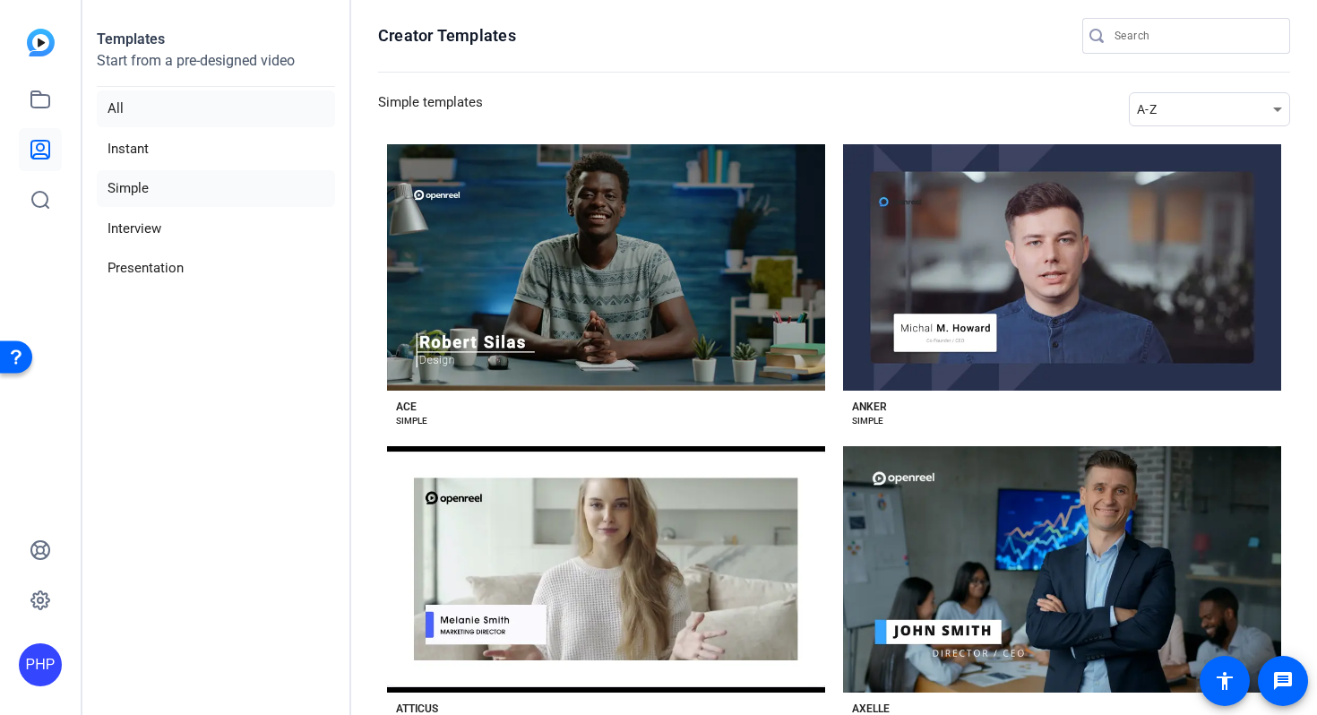
click at [138, 92] on li "All" at bounding box center [216, 108] width 238 height 37
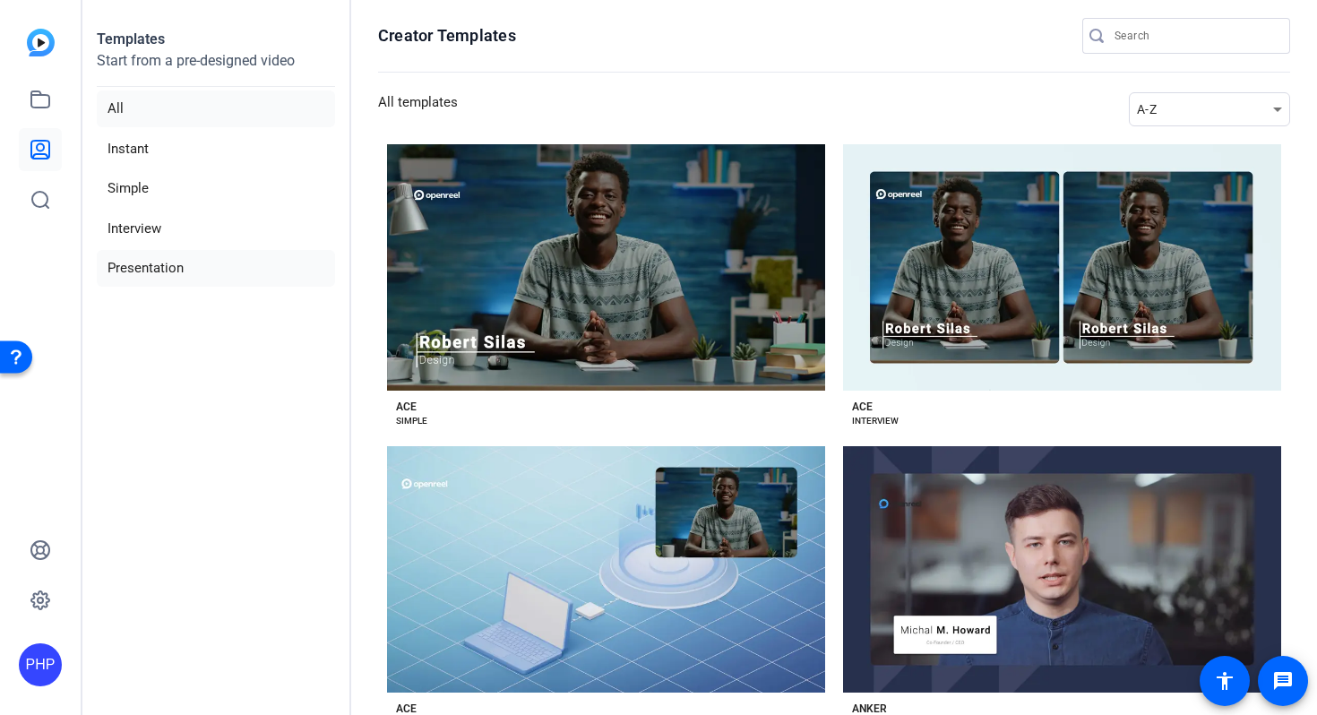
click at [178, 263] on li "Presentation" at bounding box center [216, 268] width 238 height 37
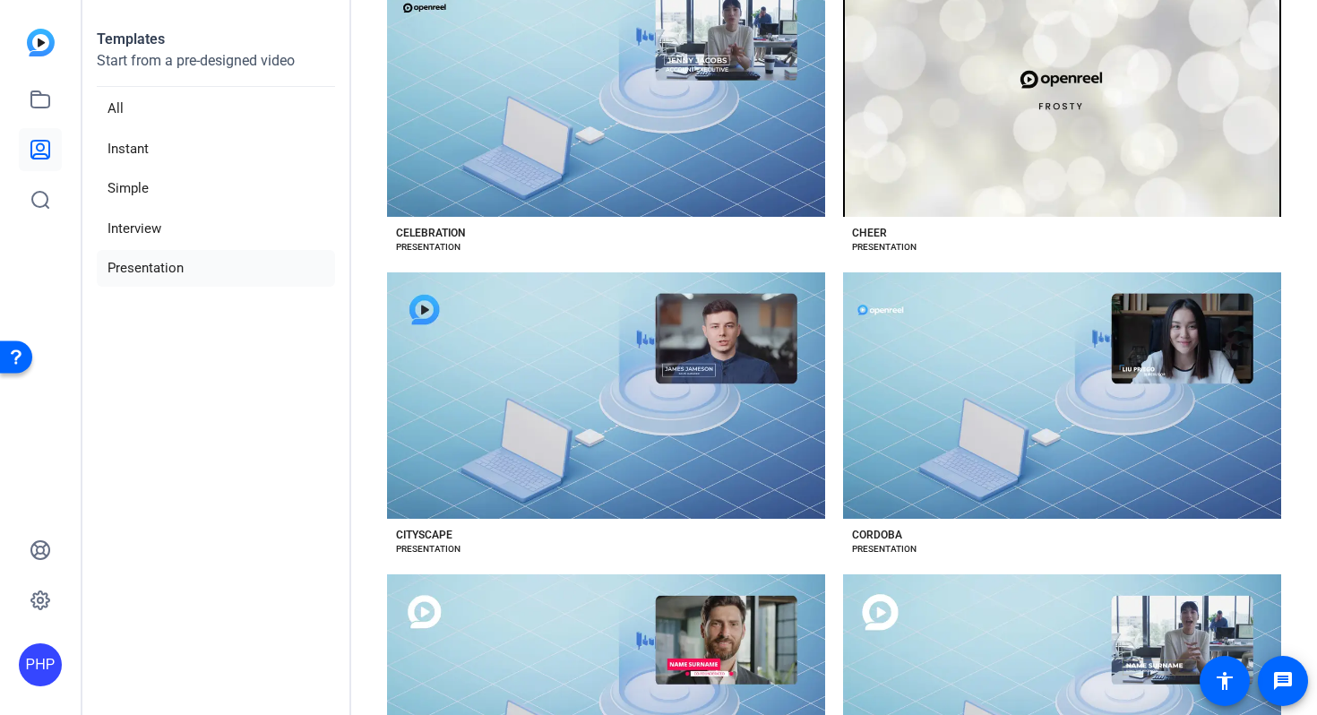
scroll to position [1079, 0]
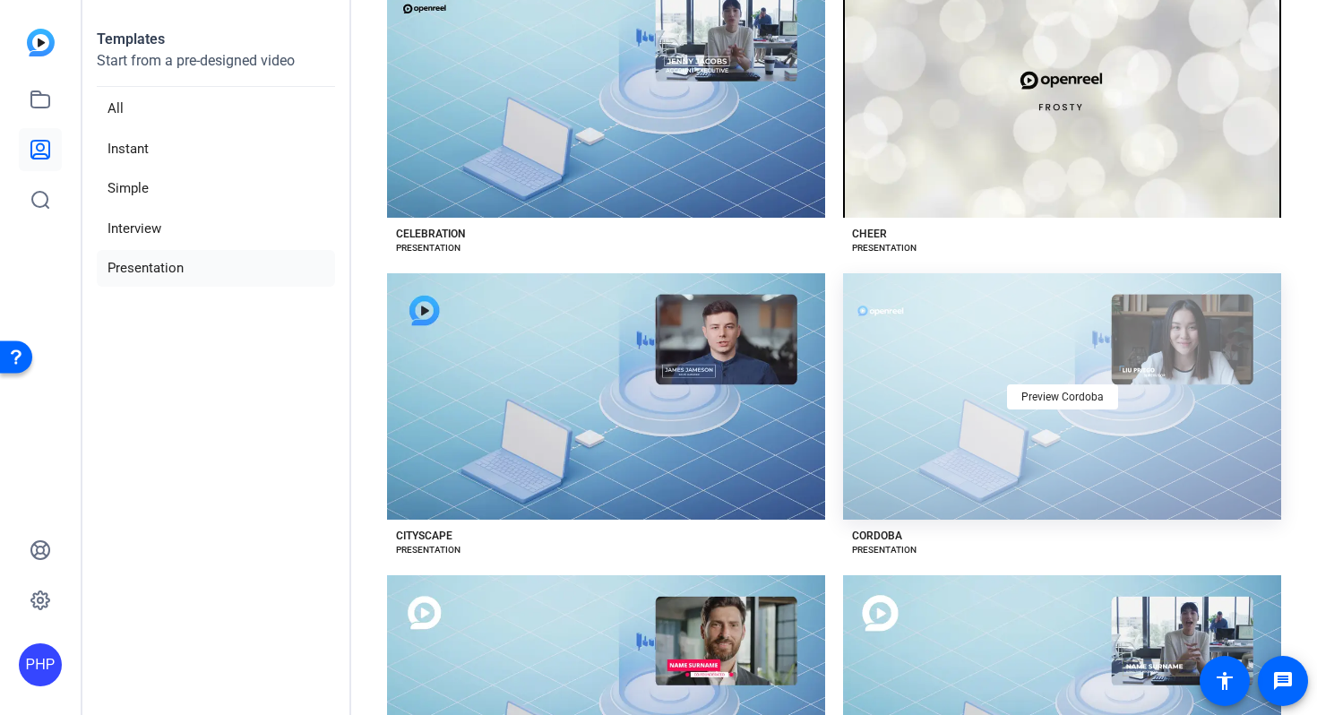
click at [915, 440] on div "Preview Cordoba" at bounding box center [1062, 396] width 438 height 246
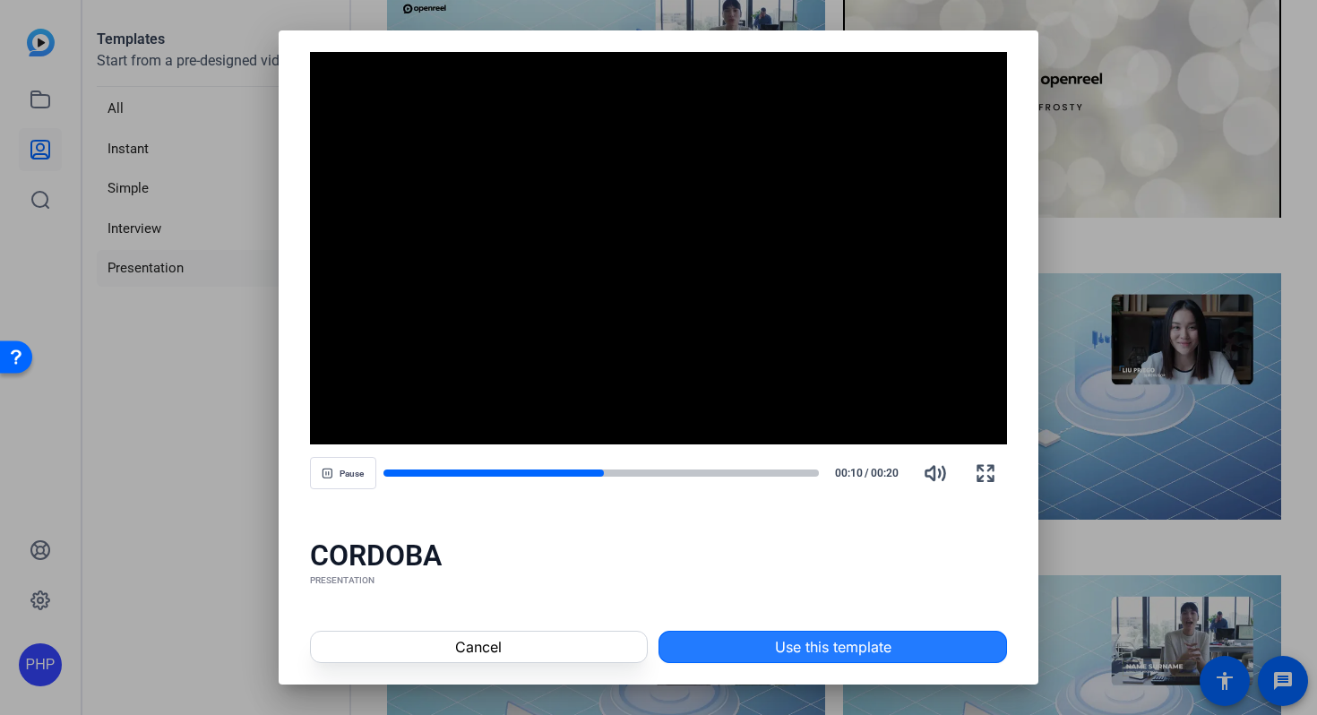
click at [791, 648] on span "Use this template" at bounding box center [833, 647] width 116 height 22
